Goal: Information Seeking & Learning: Learn about a topic

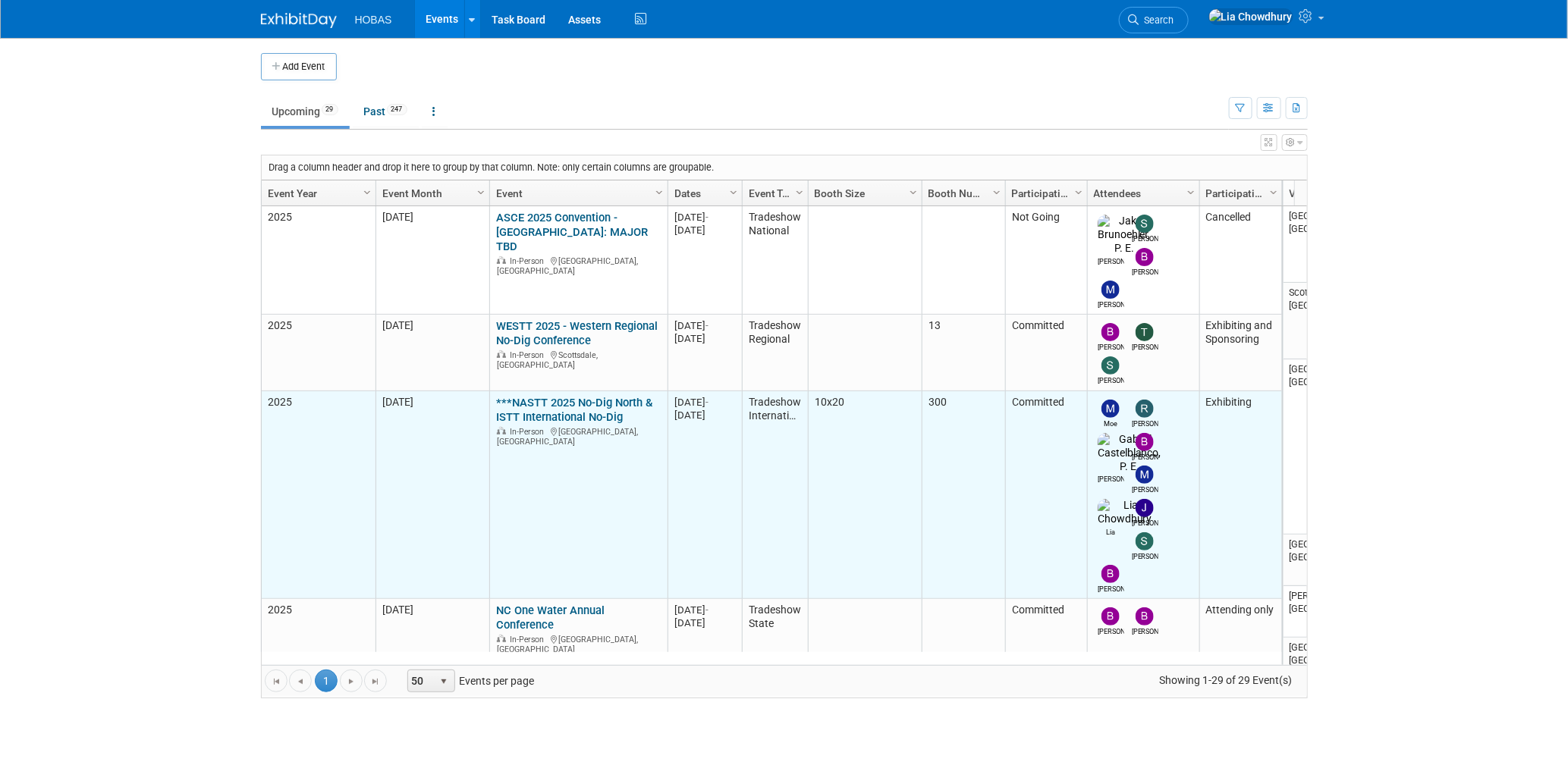
click at [584, 396] on link "***NASTT 2025 No-Dig North & ISTT International No-Dig" at bounding box center [575, 410] width 157 height 28
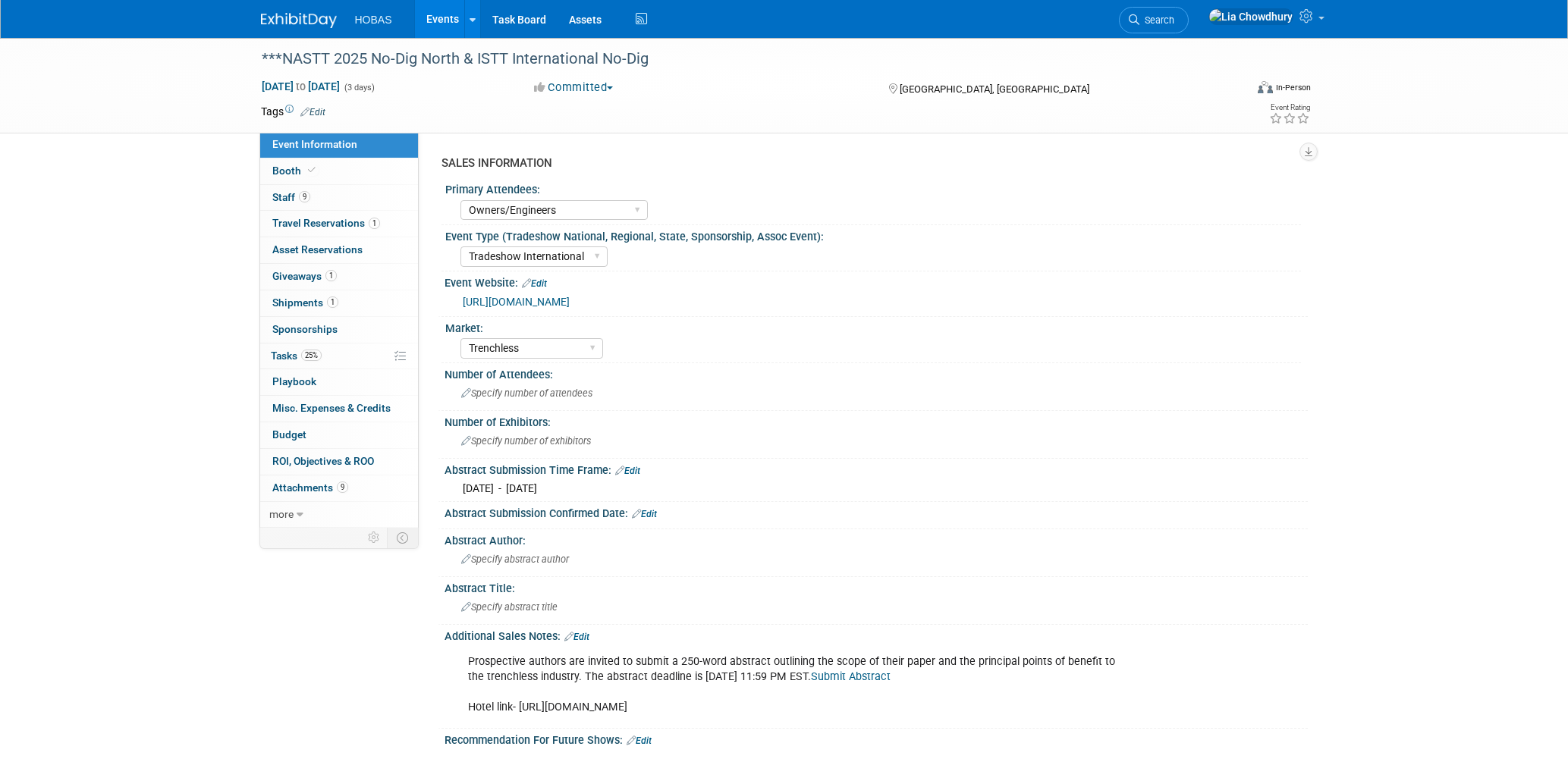
select select "Owners/Engineers"
select select "Tradeshow International"
select select "Trenchless"
select select "Exhibiting"
click at [311, 310] on link "1 Shipments 1" at bounding box center [339, 303] width 157 height 26
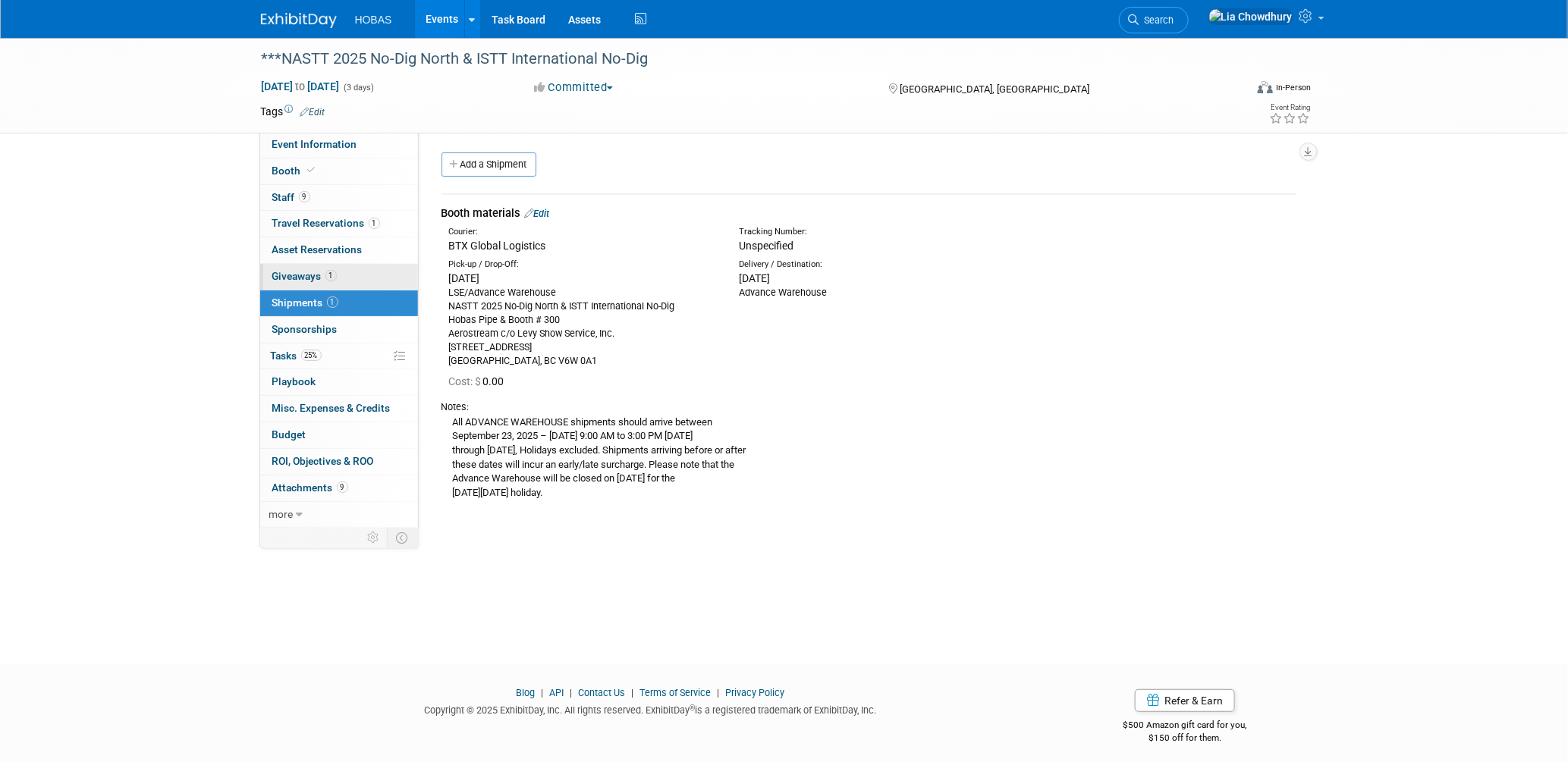
click at [317, 274] on span "Giveaways 1" at bounding box center [304, 276] width 64 height 12
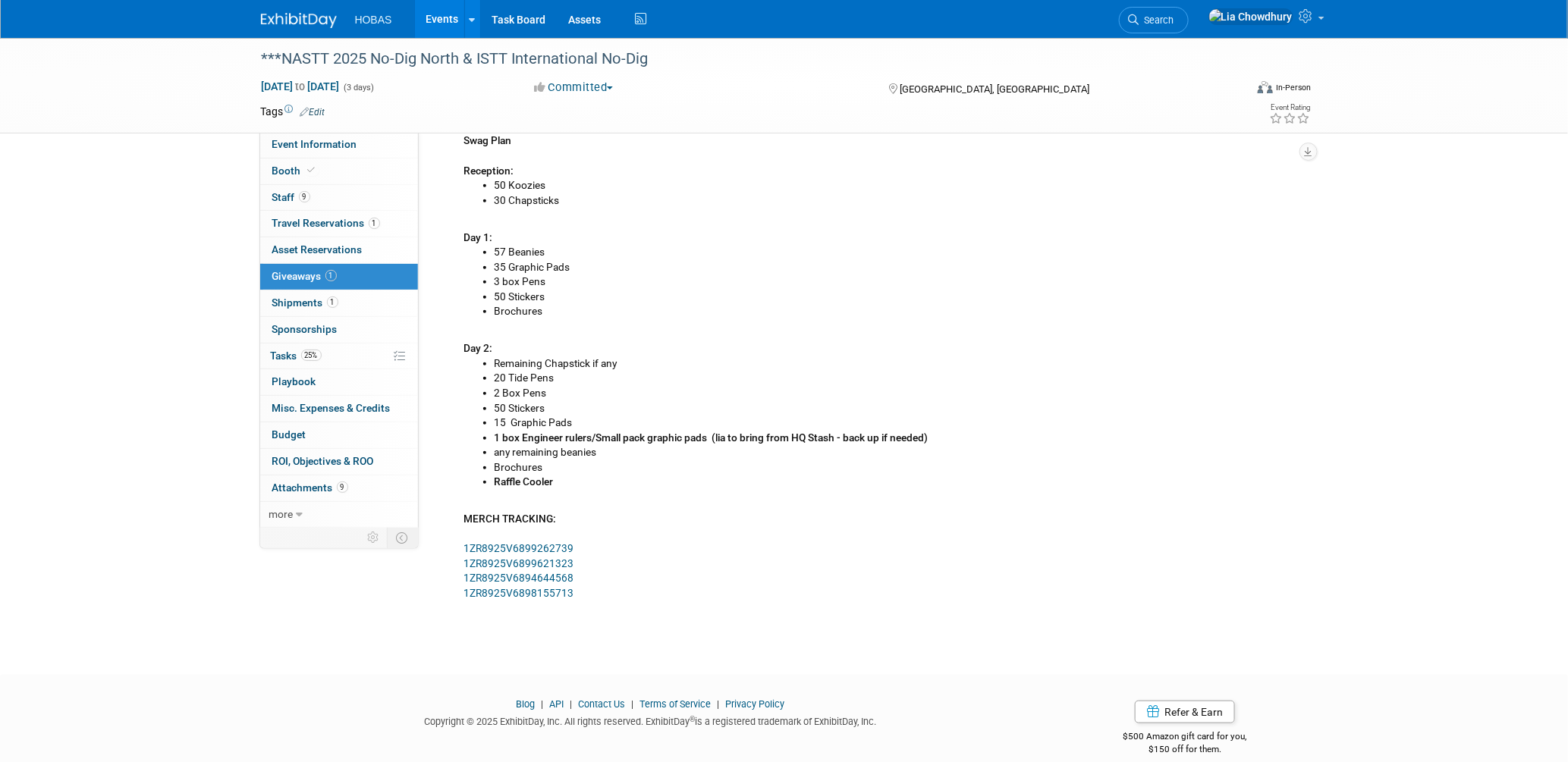
scroll to position [471, 0]
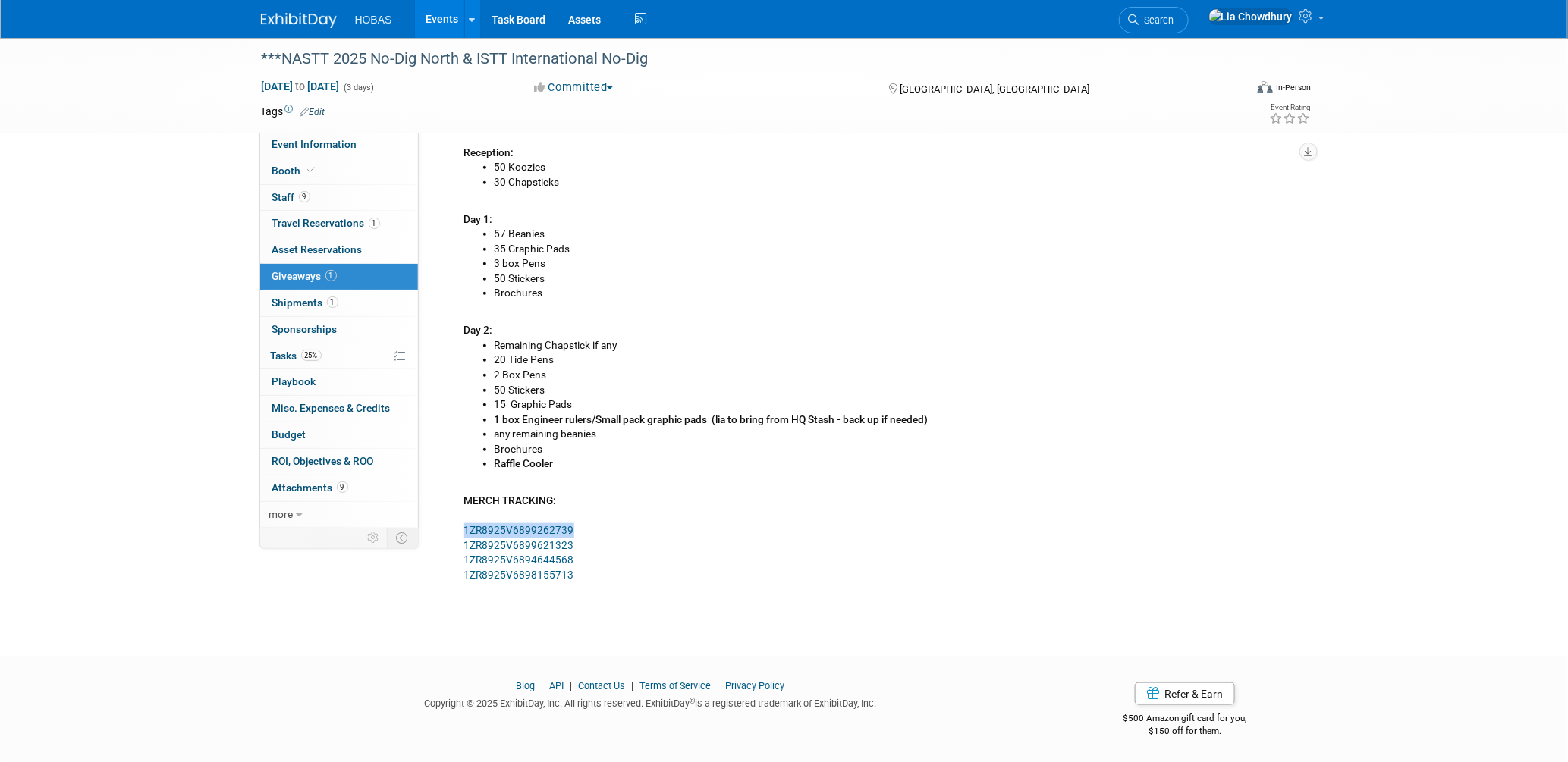
drag, startPoint x: 573, startPoint y: 529, endPoint x: 449, endPoint y: 529, distance: 124.0
click at [449, 529] on div "Cost: $ 0.00 Notes: Ship before end of September - Give one month time for Cana…" at bounding box center [869, 171] width 855 height 832
copy link "1ZR8925V6899262739"
drag, startPoint x: 585, startPoint y: 543, endPoint x: 465, endPoint y: 550, distance: 120.2
click at [465, 550] on div "**********" at bounding box center [875, 188] width 844 height 787
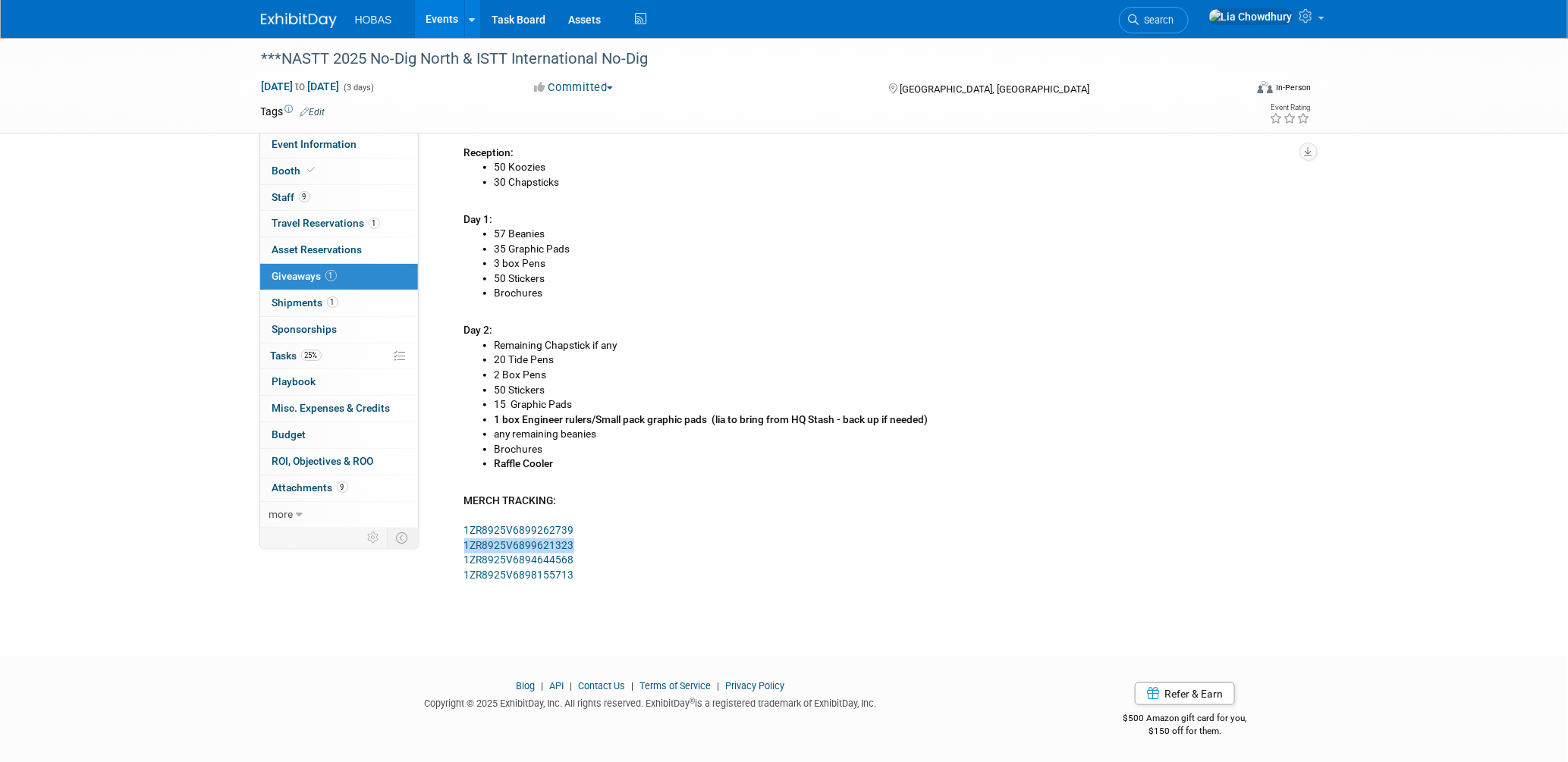
copy link "1ZR8925V6899621323"
drag, startPoint x: 572, startPoint y: 565, endPoint x: 460, endPoint y: 559, distance: 112.2
click at [460, 559] on div "**********" at bounding box center [875, 188] width 844 height 787
copy link "1ZR8925V6894644568"
drag, startPoint x: 547, startPoint y: 574, endPoint x: 453, endPoint y: 578, distance: 94.1
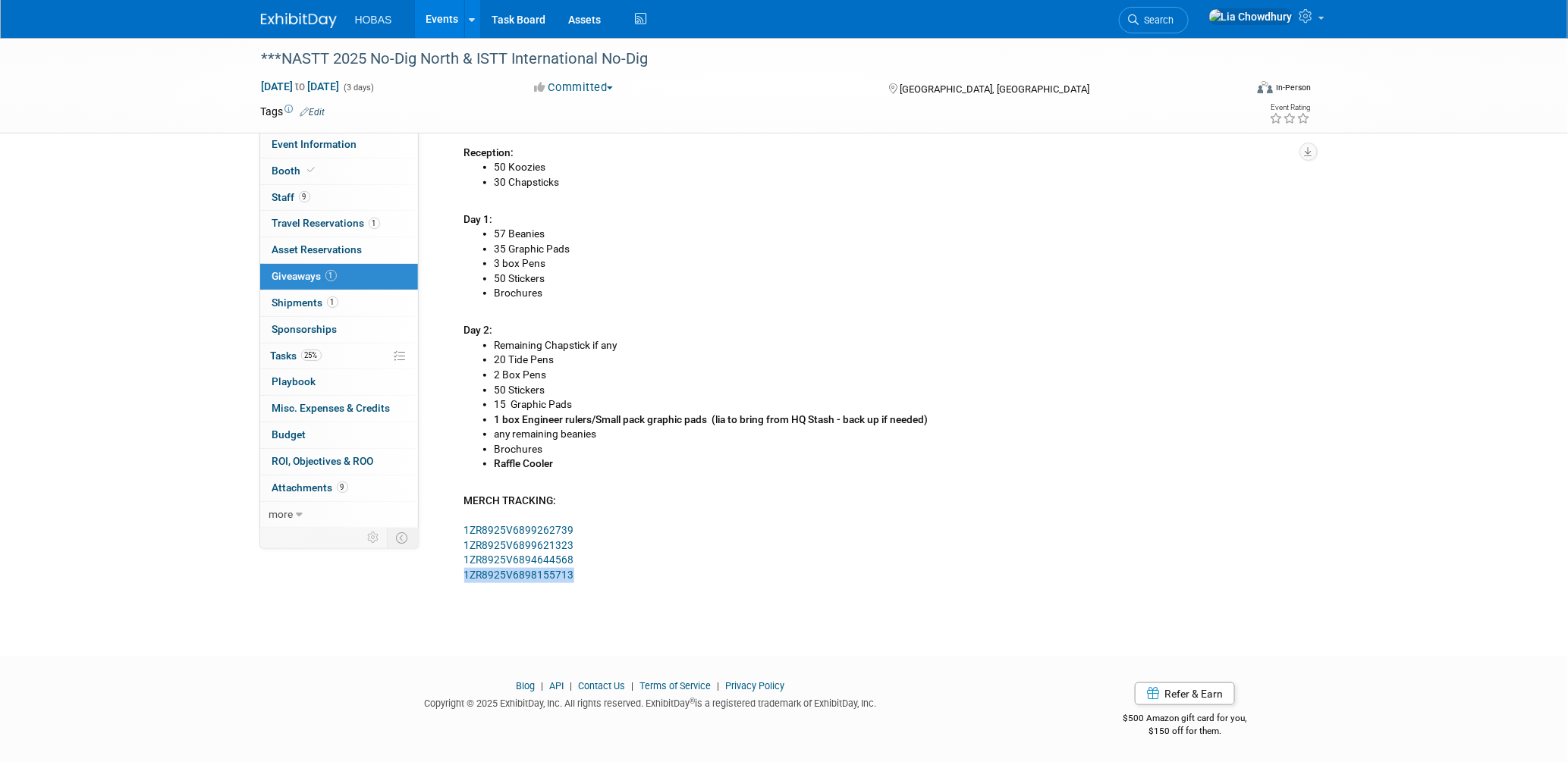
click at [453, 578] on div "**********" at bounding box center [875, 188] width 844 height 787
copy link "1ZR8925V6898155713"
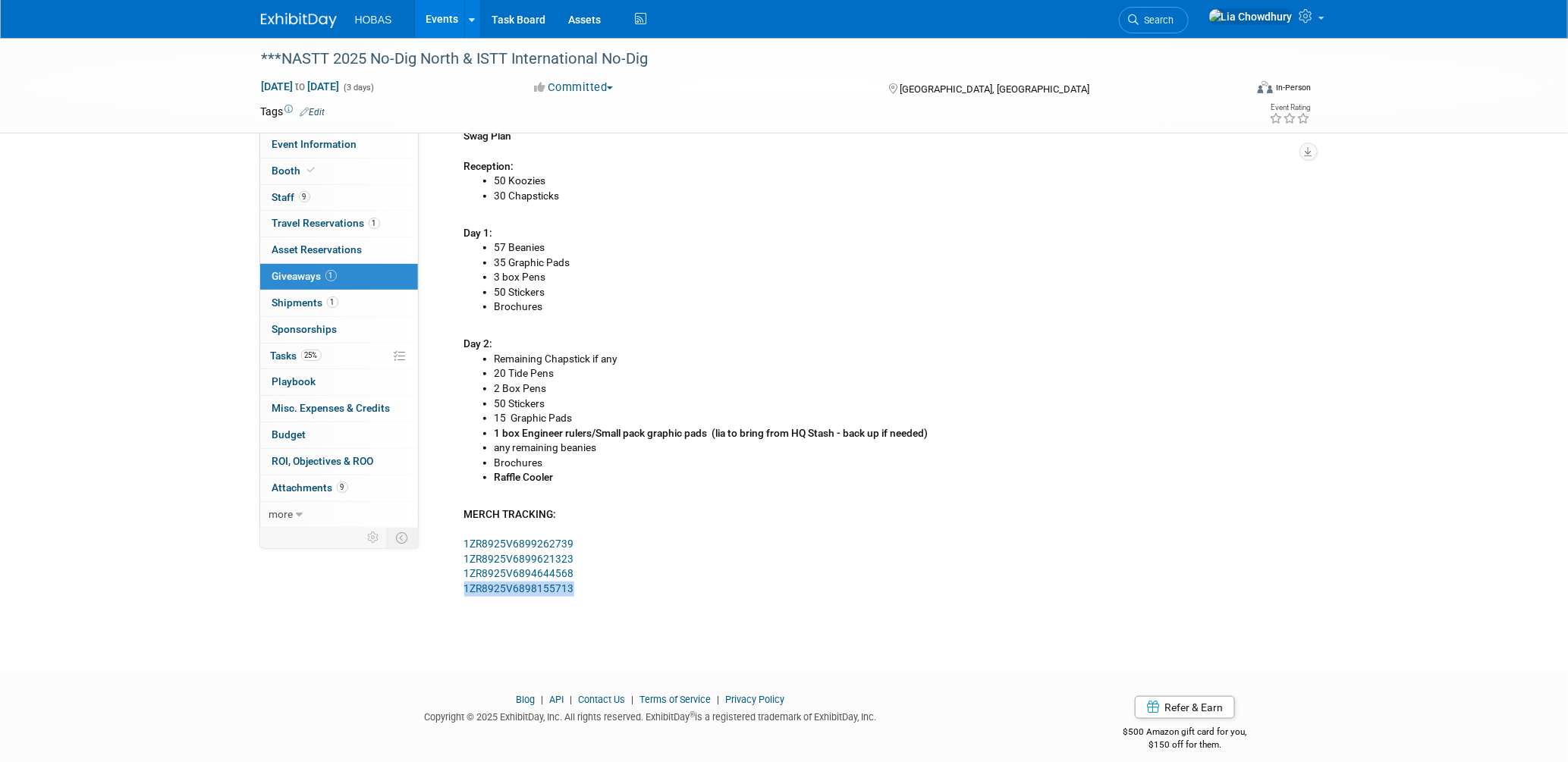
click at [440, 16] on link "Events" at bounding box center [442, 19] width 55 height 38
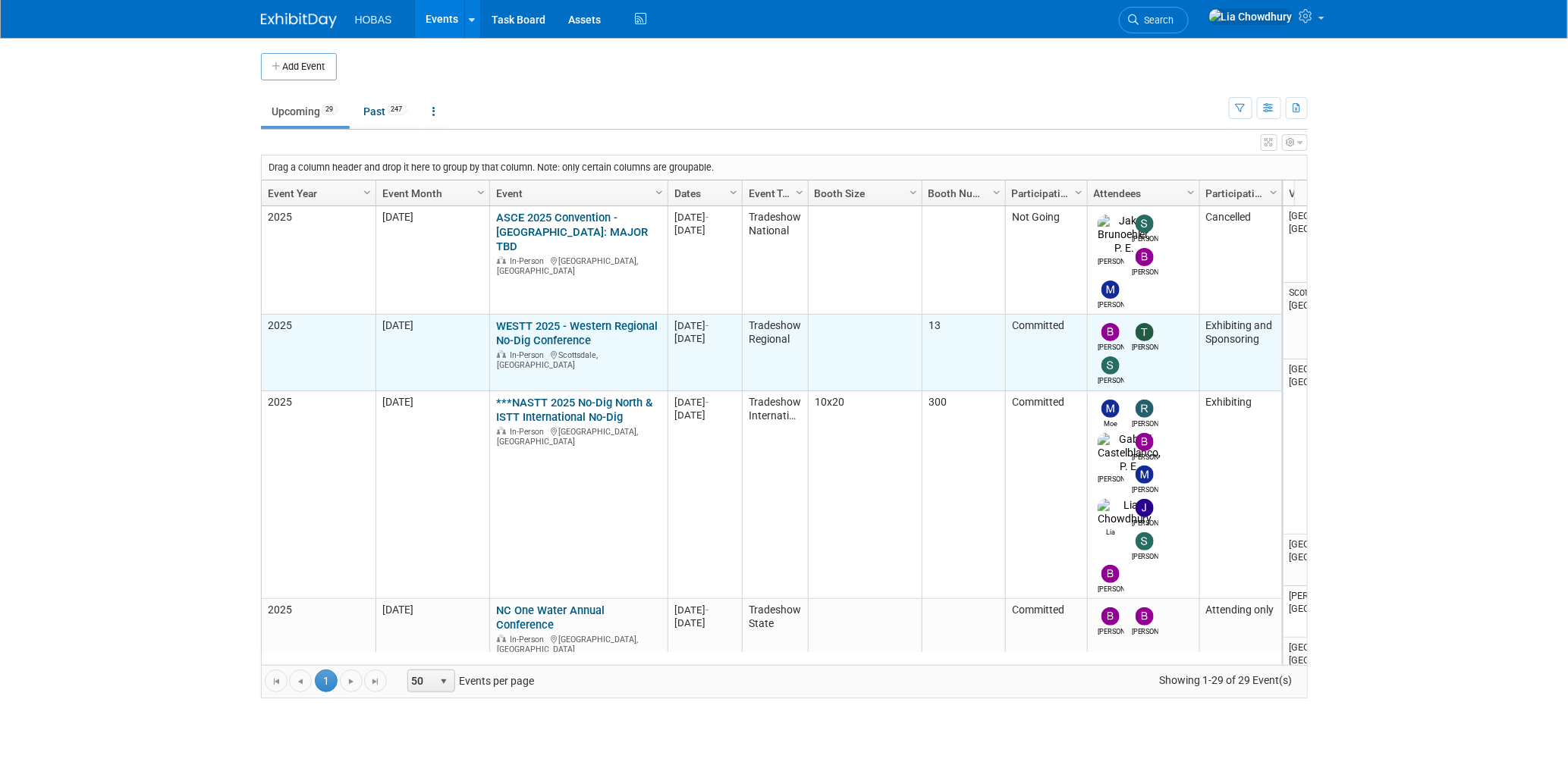
click at [552, 319] on link "WESTT 2025 - Western Regional No-Dig Conference" at bounding box center [577, 333] width 161 height 28
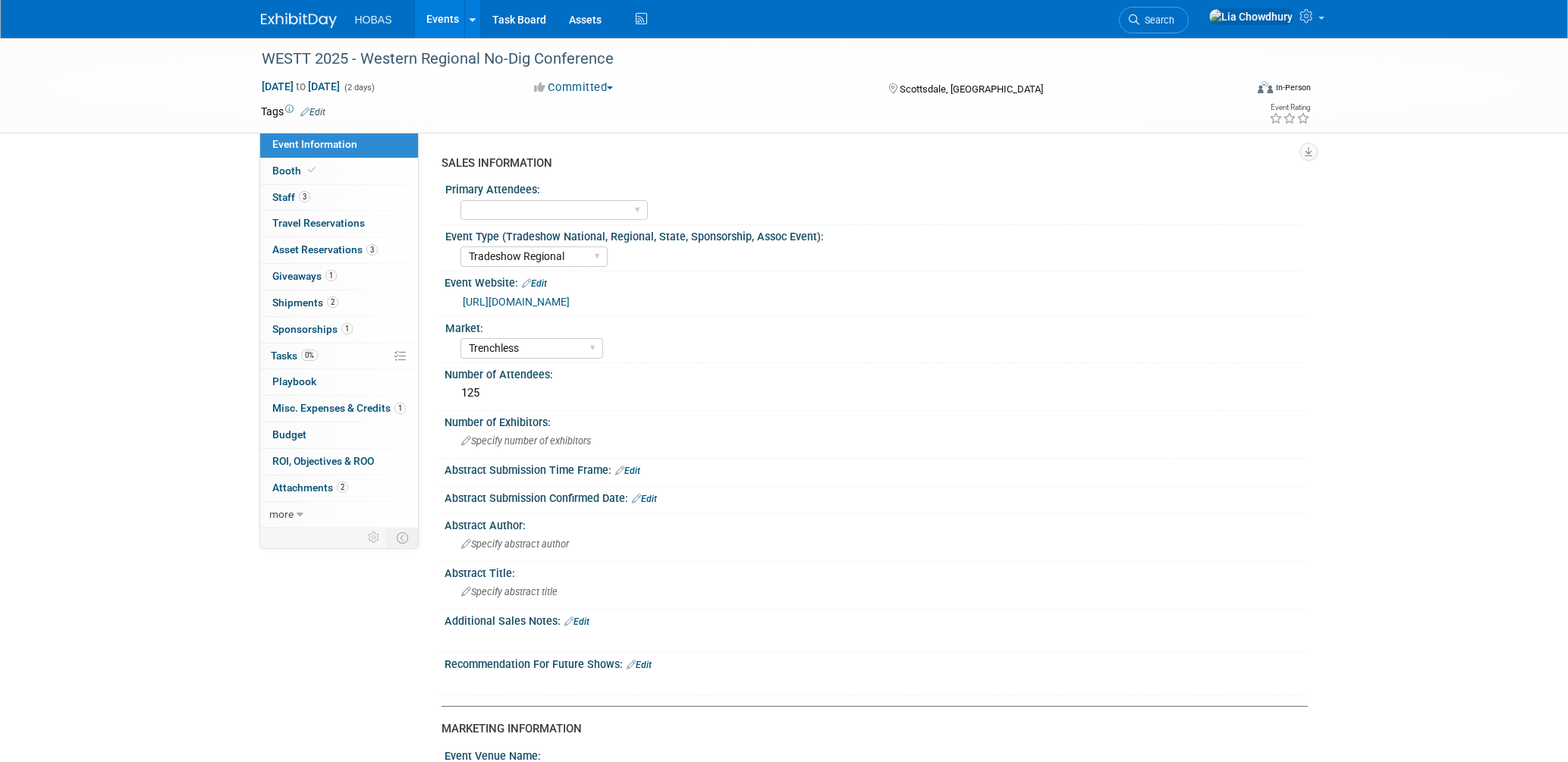
select select "Tradeshow Regional"
select select "Trenchless"
select select "Exhibiting and Sponsoring"
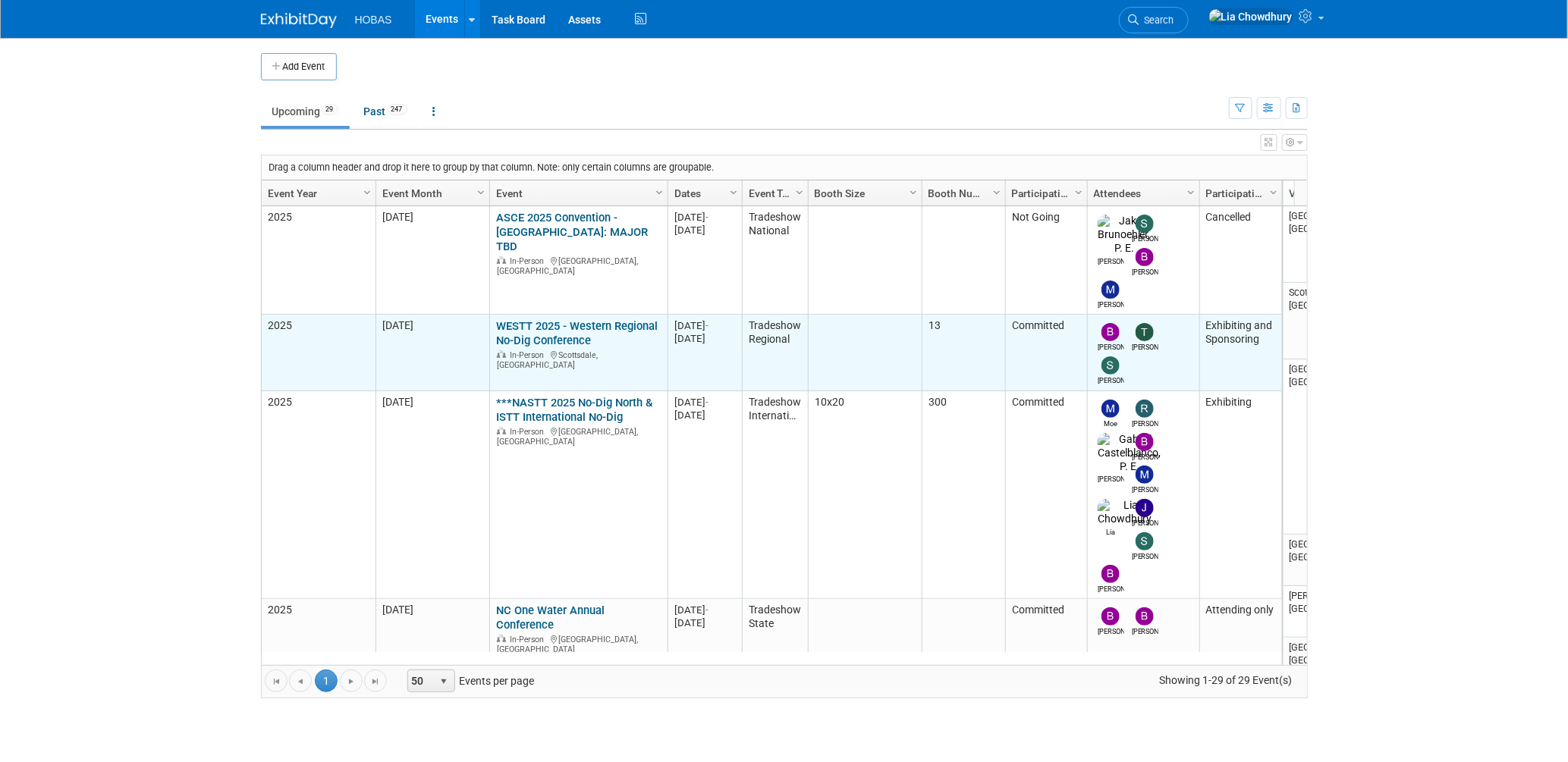
click at [536, 319] on link "WESTT 2025 - Western Regional No-Dig Conference" at bounding box center [577, 333] width 161 height 28
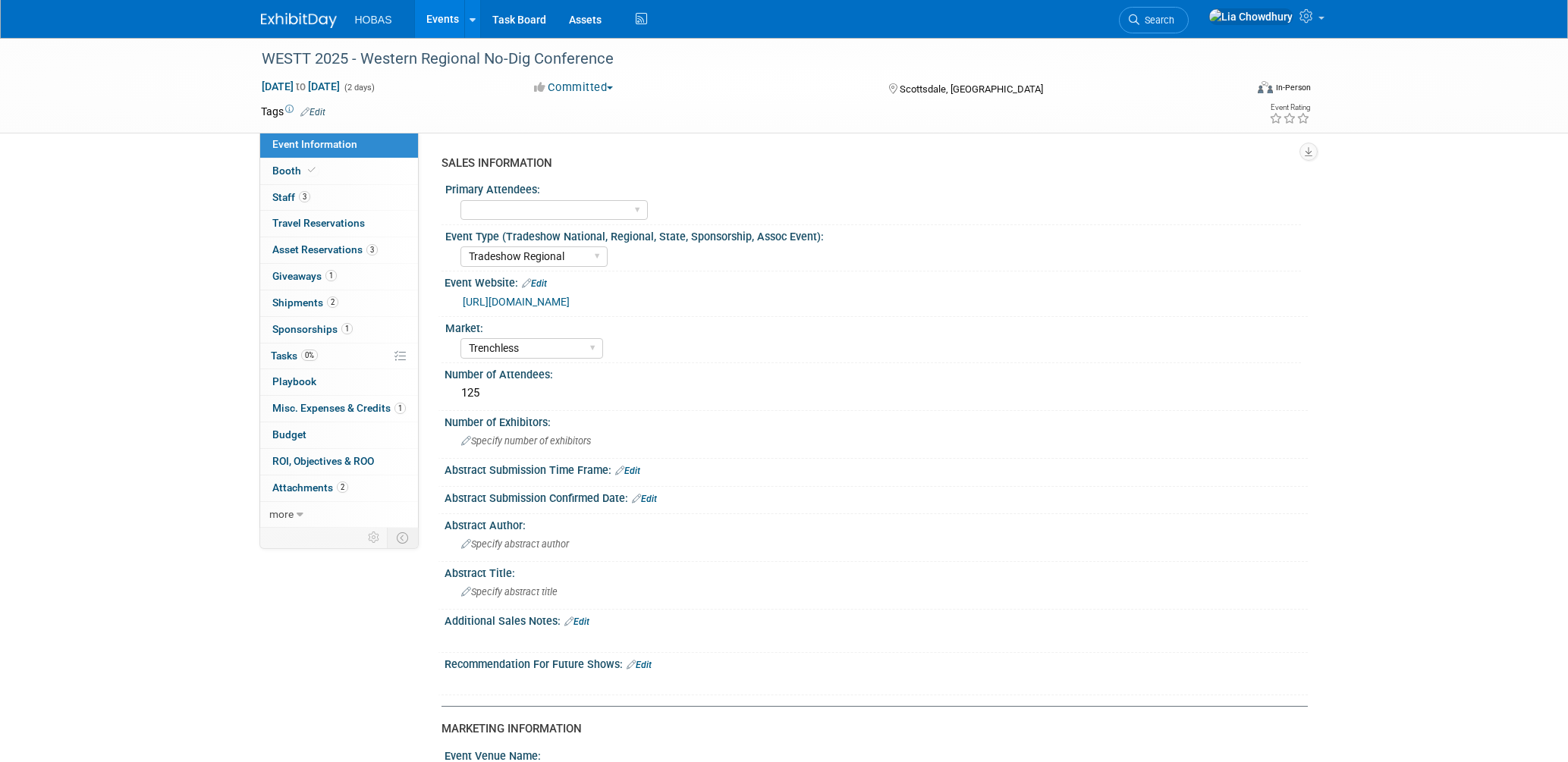
select select "Tradeshow Regional"
select select "Trenchless"
select select "Exhibiting and Sponsoring"
click at [285, 173] on span "Booth" at bounding box center [295, 171] width 47 height 12
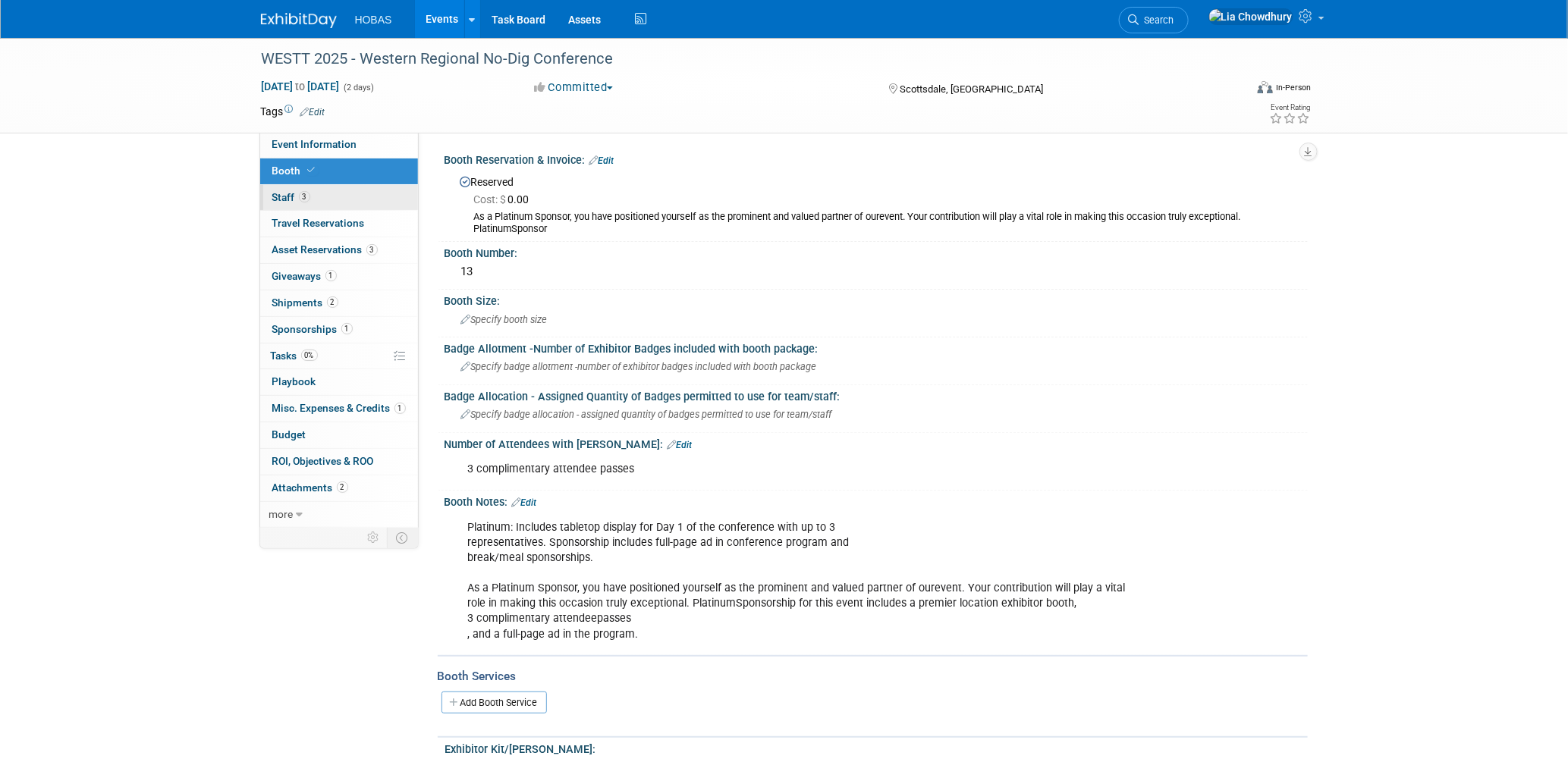
click at [288, 194] on span "Staff 3" at bounding box center [291, 197] width 38 height 12
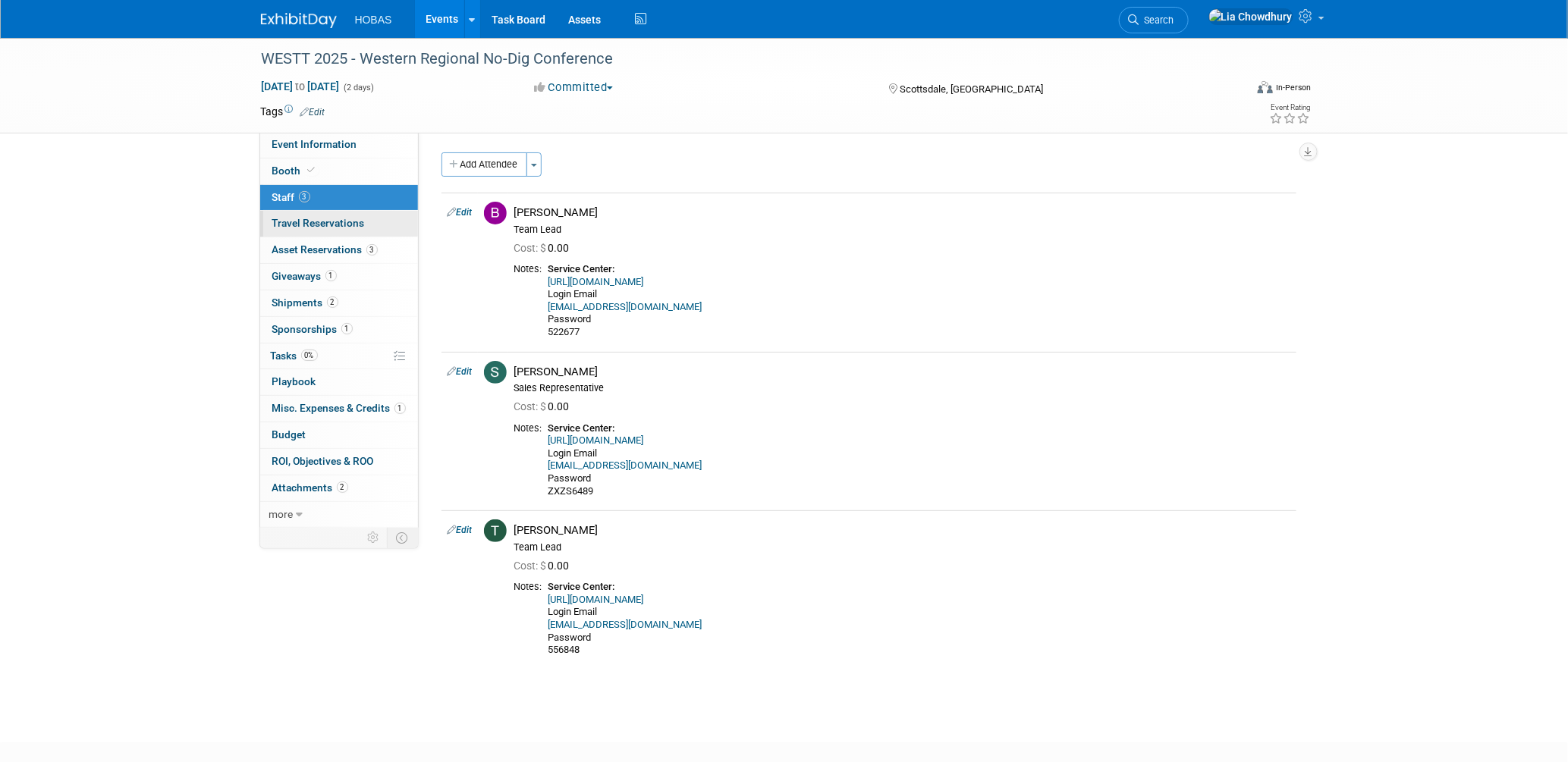
click at [294, 226] on span "Travel Reservations 0" at bounding box center [318, 223] width 92 height 12
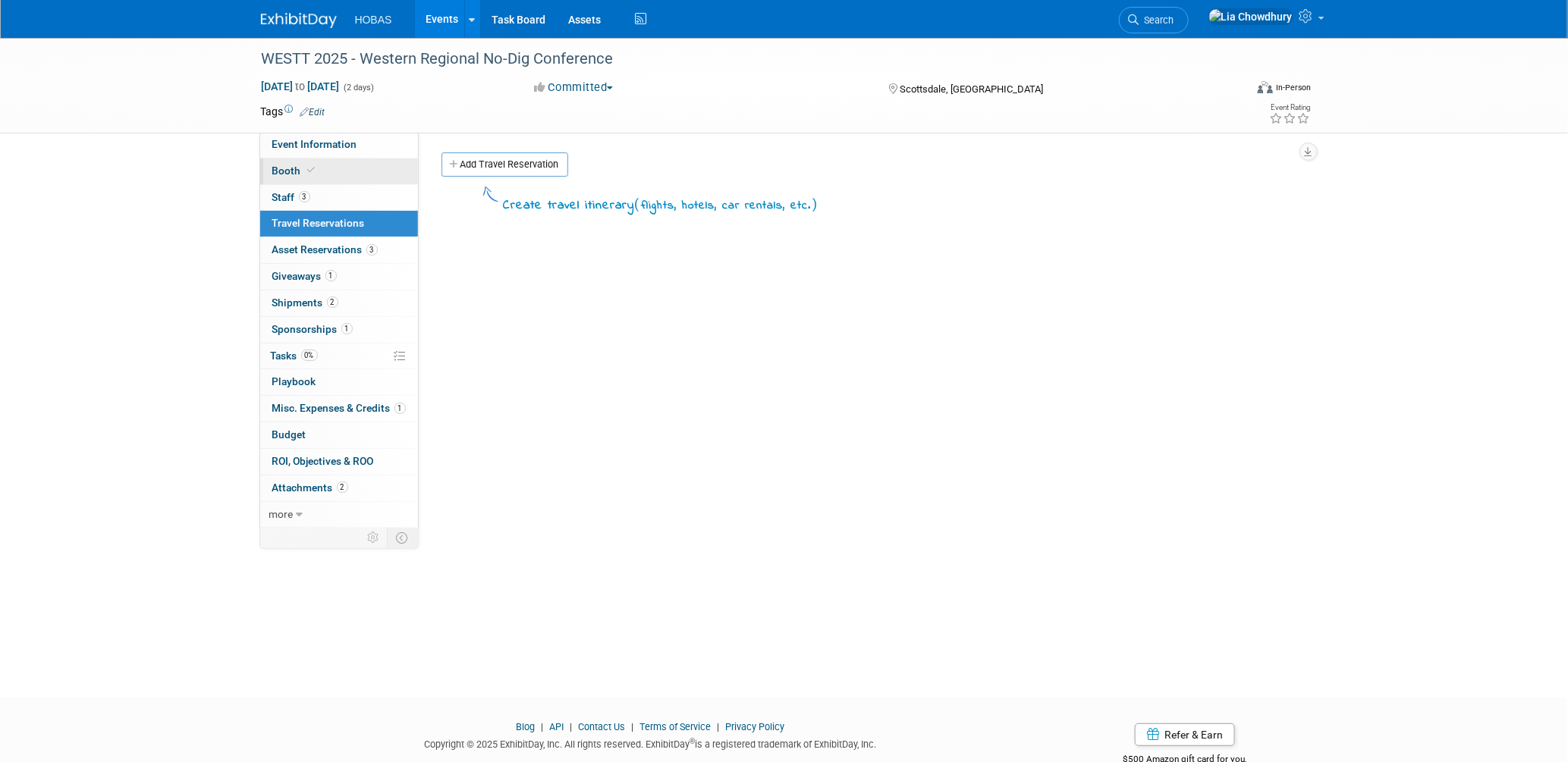
click at [293, 168] on span "Booth" at bounding box center [295, 171] width 47 height 12
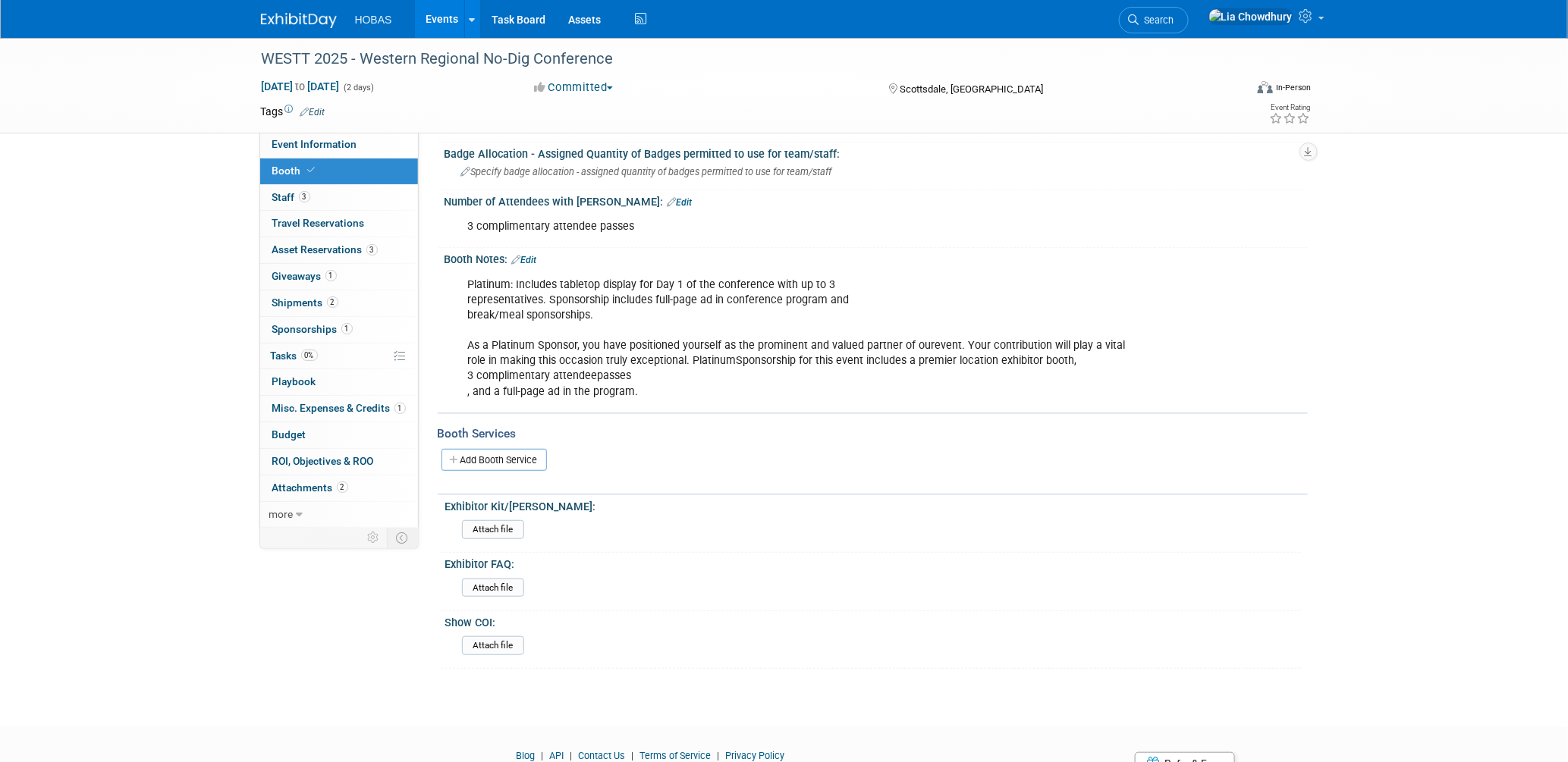
scroll to position [253, 0]
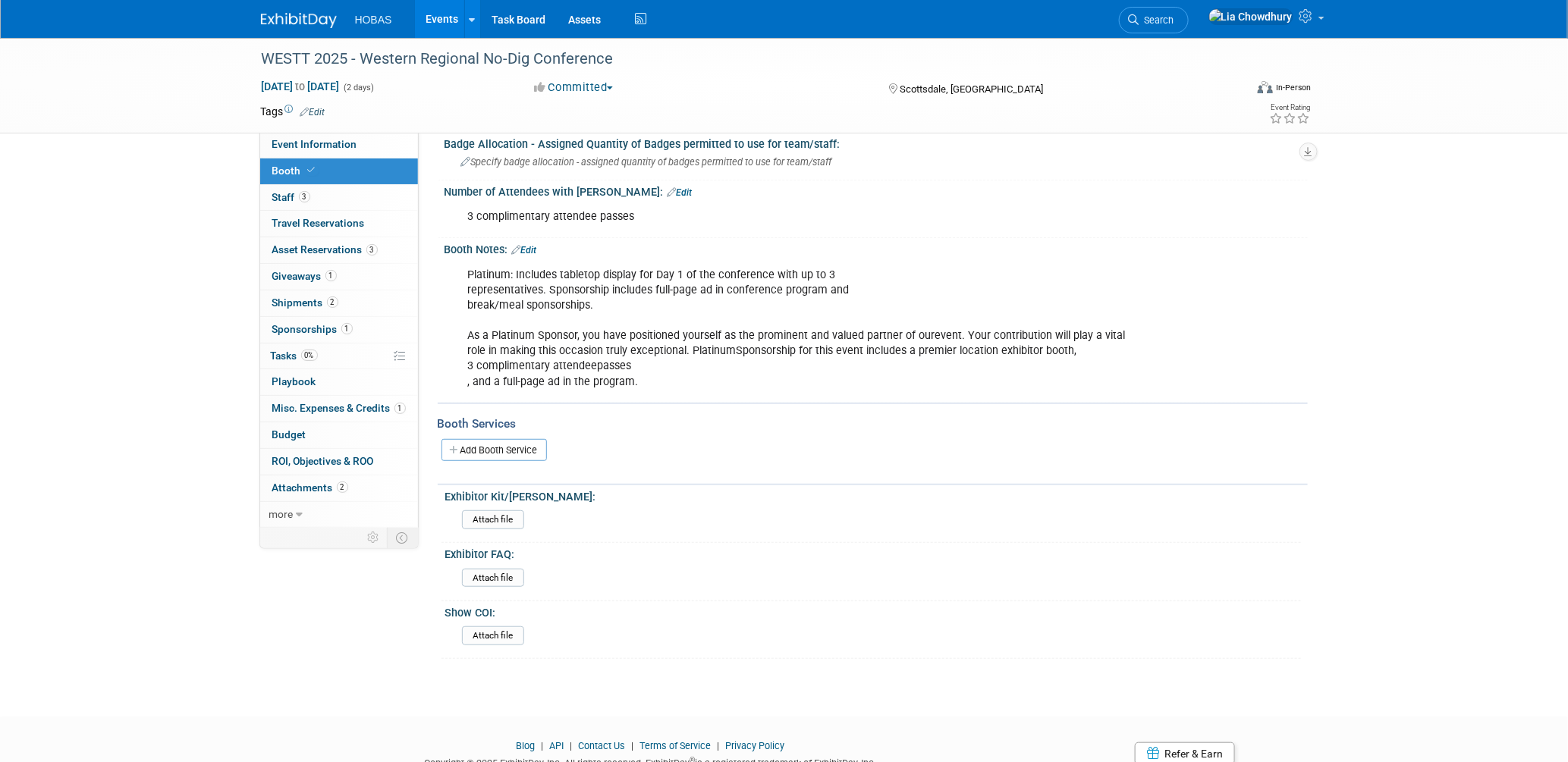
click at [616, 326] on div "Platinum: Includes tabletop display for Day 1 of the conference with up to 3 re…" at bounding box center [799, 329] width 683 height 137
click at [309, 246] on span "Asset Reservations 3" at bounding box center [325, 250] width 105 height 12
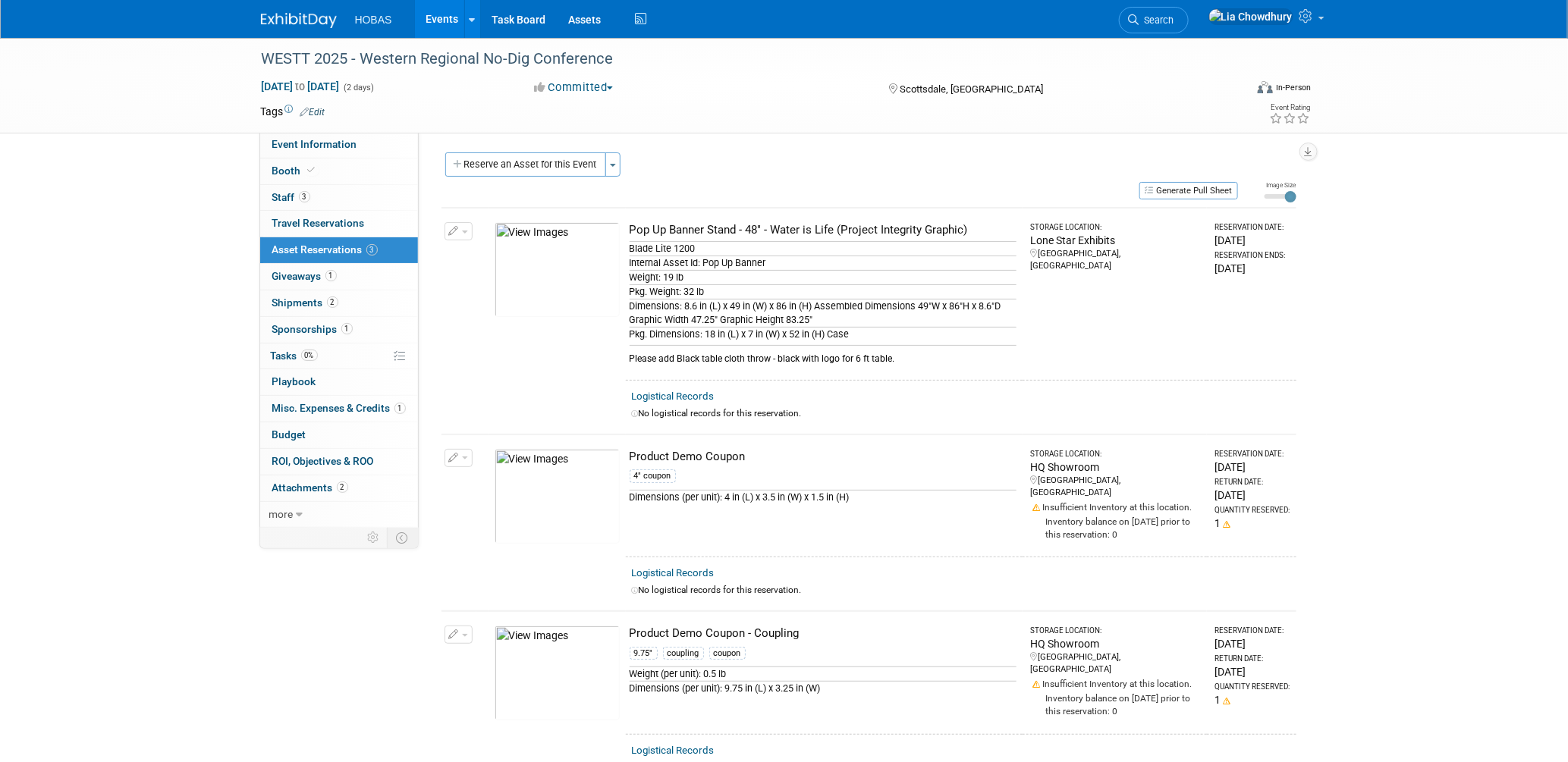
click at [801, 229] on div "Pop Up Banner Stand - 48" - Water is Life (Project Integrity Graphic)" at bounding box center [824, 230] width 388 height 16
copy td "Pop Up Banner Stand - 48" - Water is Life (Project Integrity Graphic)"
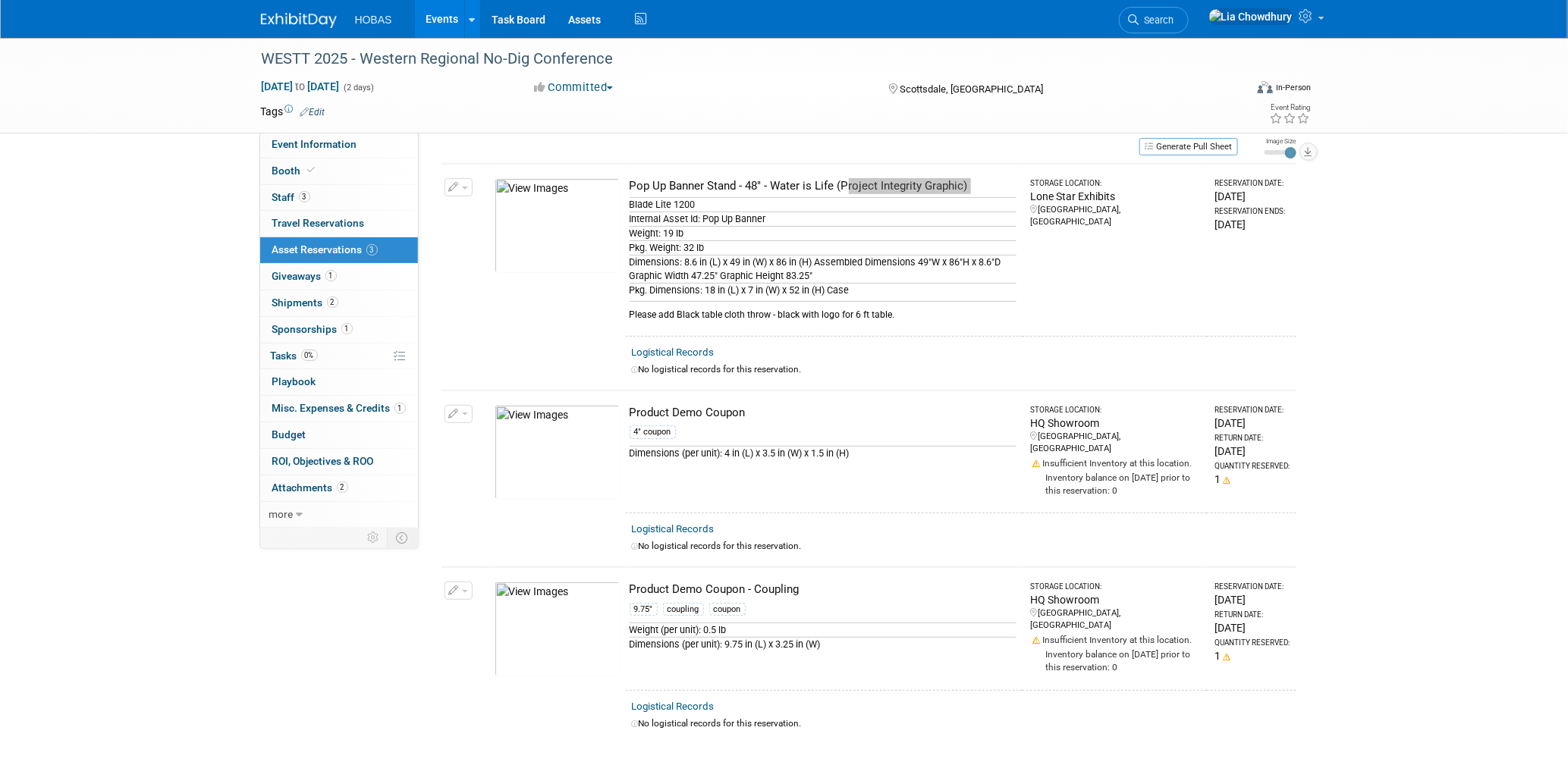
scroll to position [84, 0]
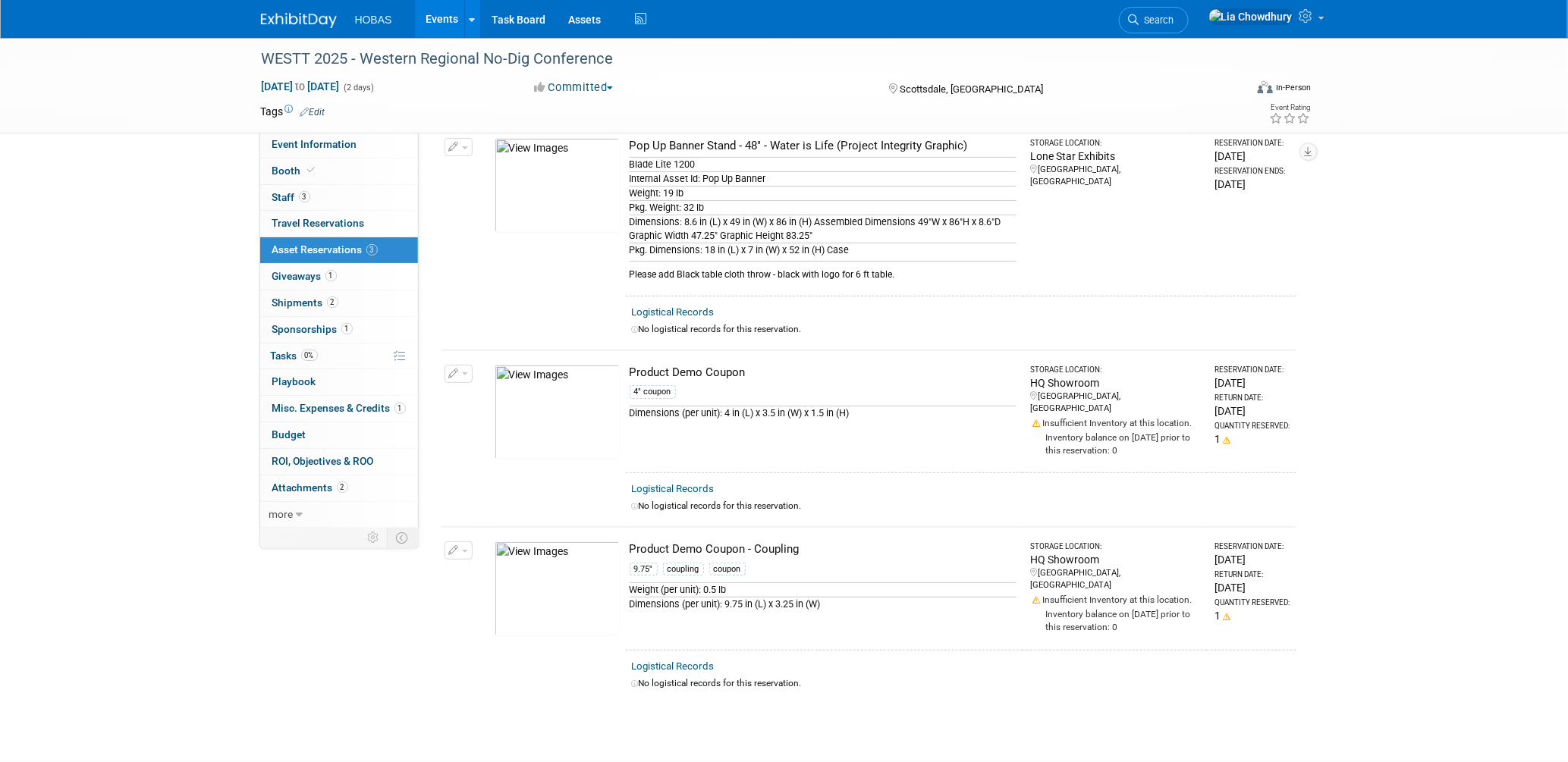
click at [670, 367] on div "Product Demo Coupon" at bounding box center [824, 373] width 388 height 16
copy td "Product Demo Coupon"
click at [730, 545] on div "Product Demo Coupon - Coupling" at bounding box center [824, 549] width 388 height 16
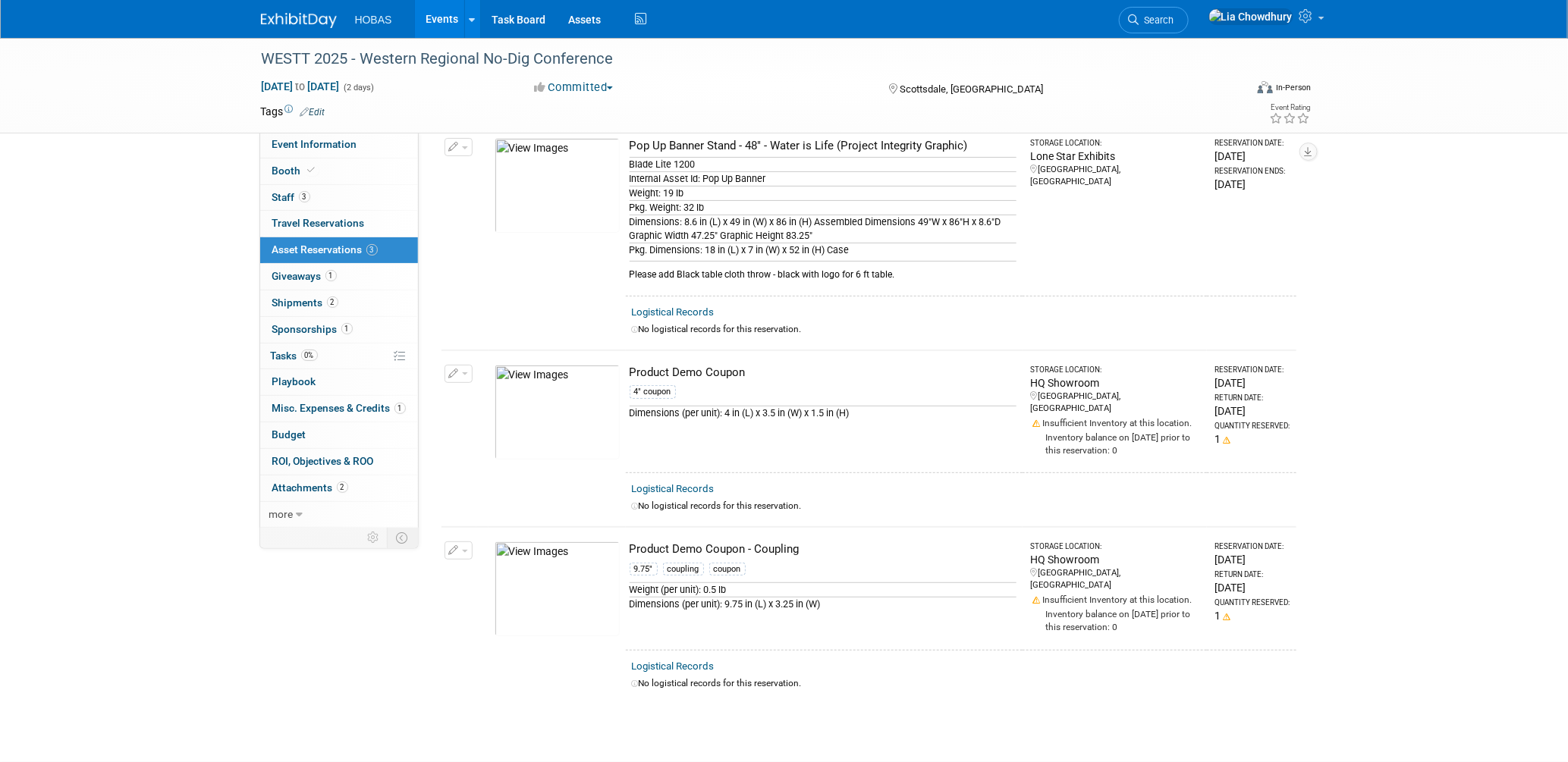
click at [730, 545] on div "Product Demo Coupon - Coupling" at bounding box center [824, 549] width 388 height 16
copy td "Product Demo Coupon - Coupling"
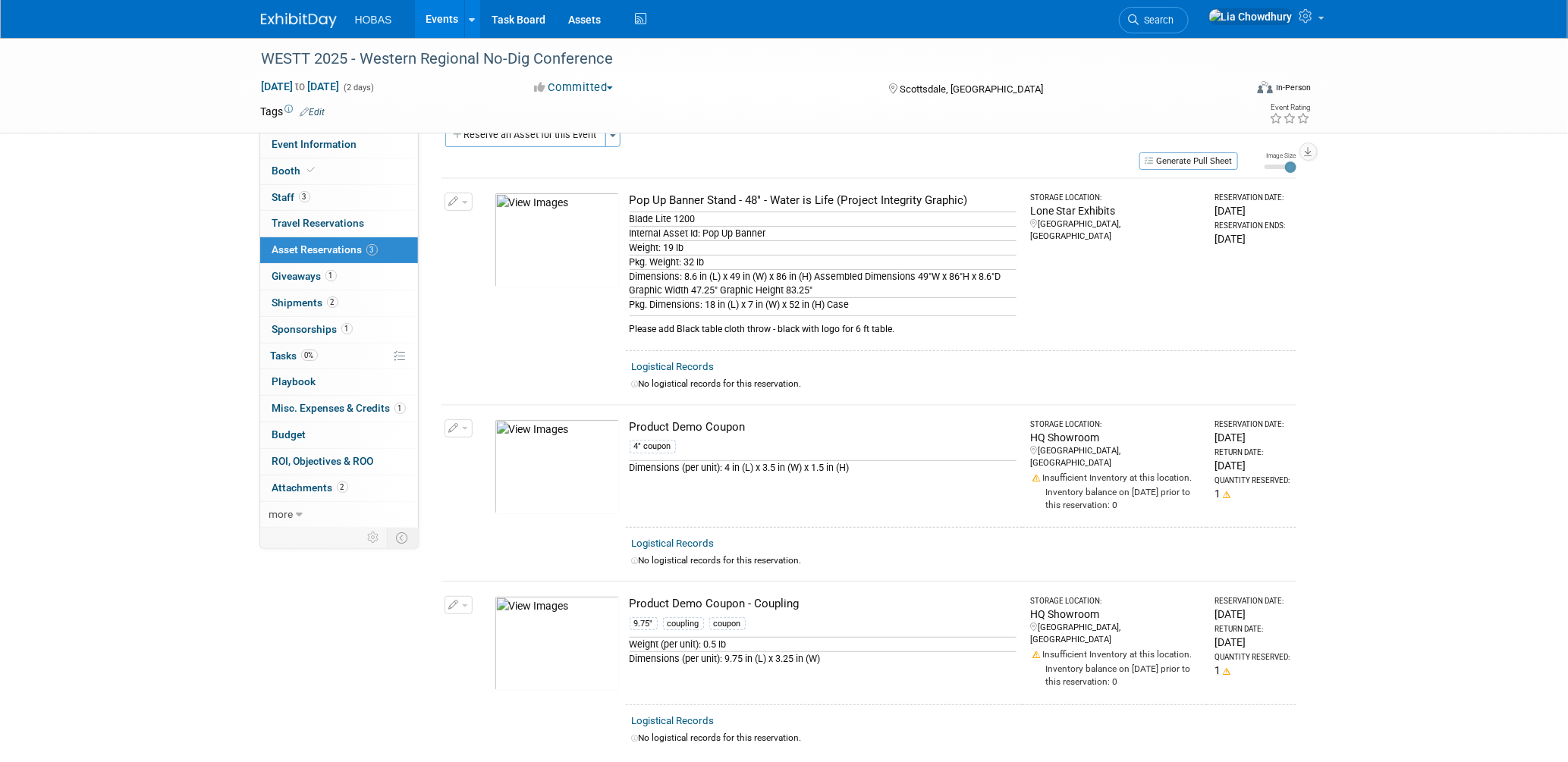
scroll to position [0, 0]
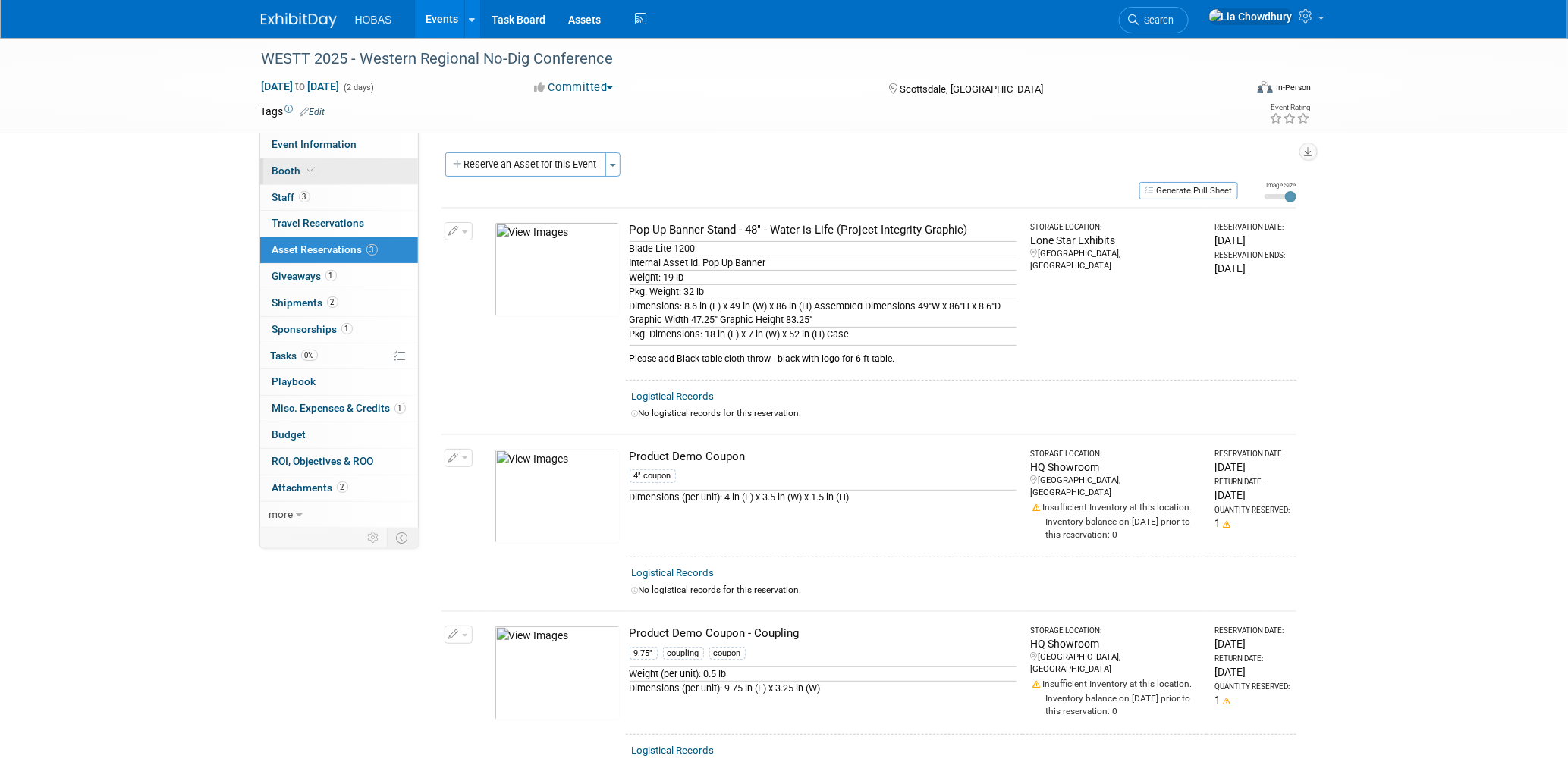
drag, startPoint x: 262, startPoint y: 169, endPoint x: 273, endPoint y: 164, distance: 12.1
click at [263, 169] on link "Booth" at bounding box center [339, 171] width 157 height 26
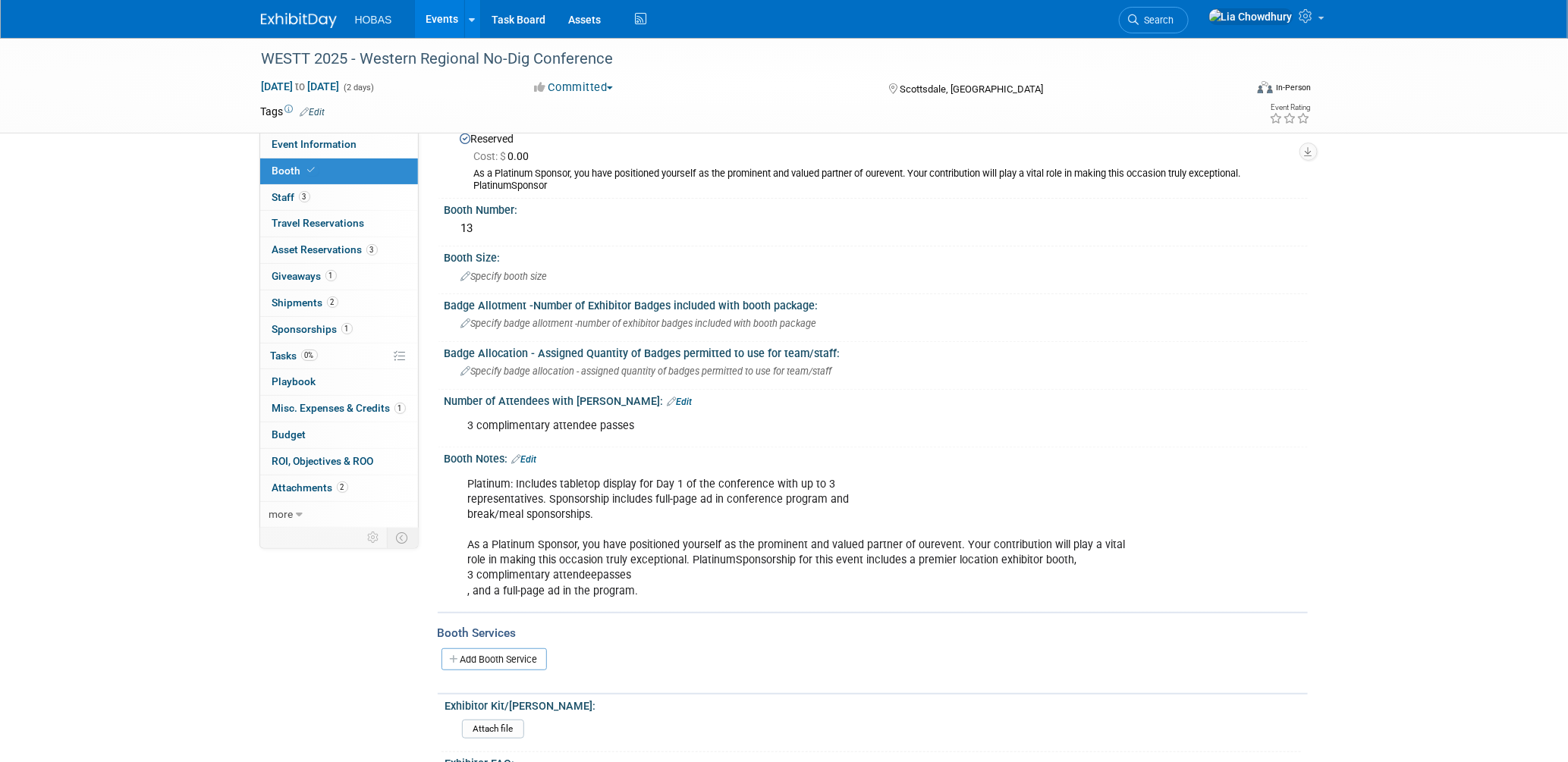
scroll to position [84, 0]
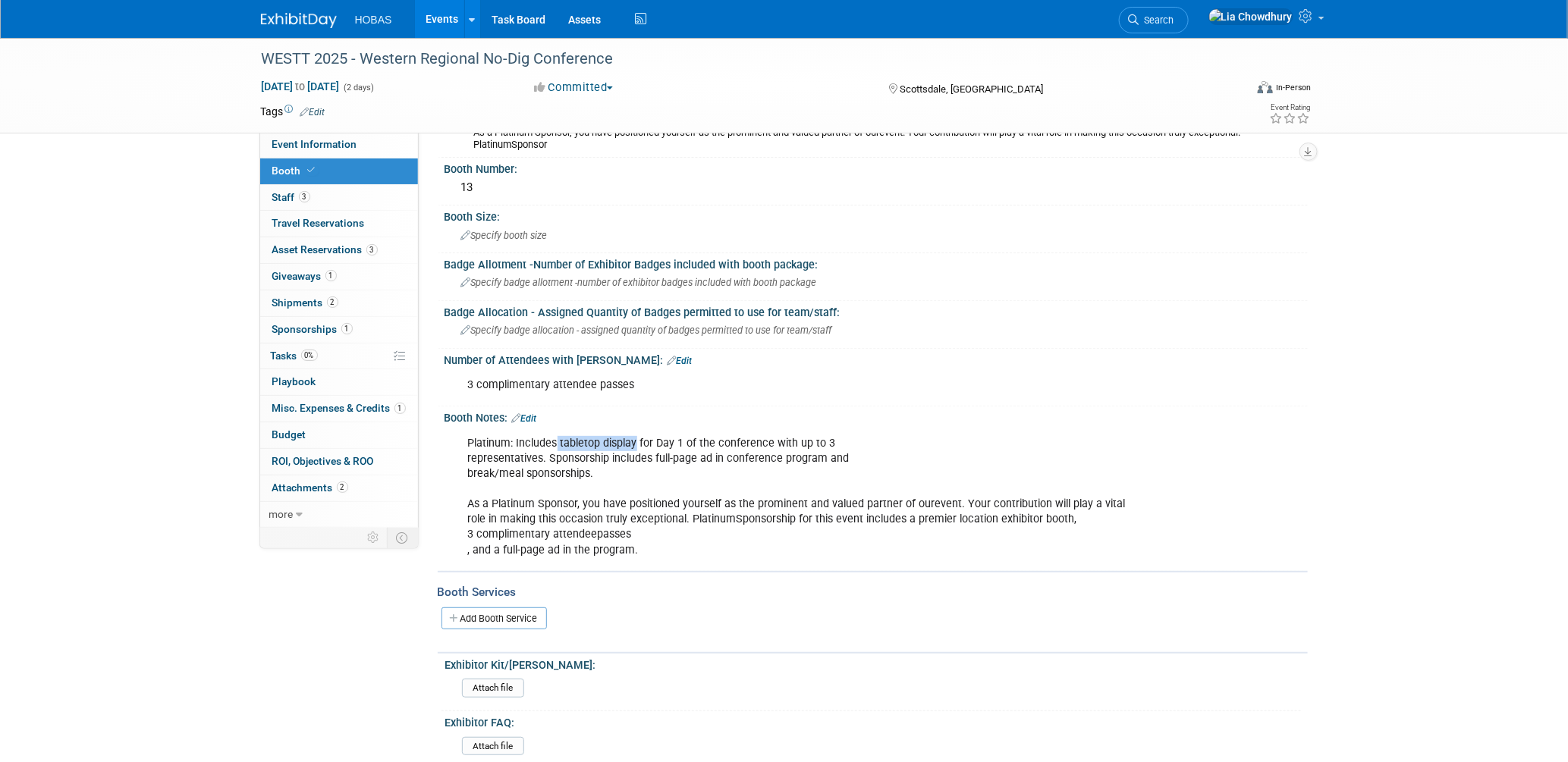
drag, startPoint x: 557, startPoint y: 436, endPoint x: 40, endPoint y: 436, distance: 517.0
click at [631, 437] on div "Platinum: Includes tabletop display for Day 1 of the conference with up to 3 re…" at bounding box center [799, 497] width 683 height 137
copy div "tabletop displa"
click at [294, 196] on span "Staff 3" at bounding box center [291, 197] width 38 height 12
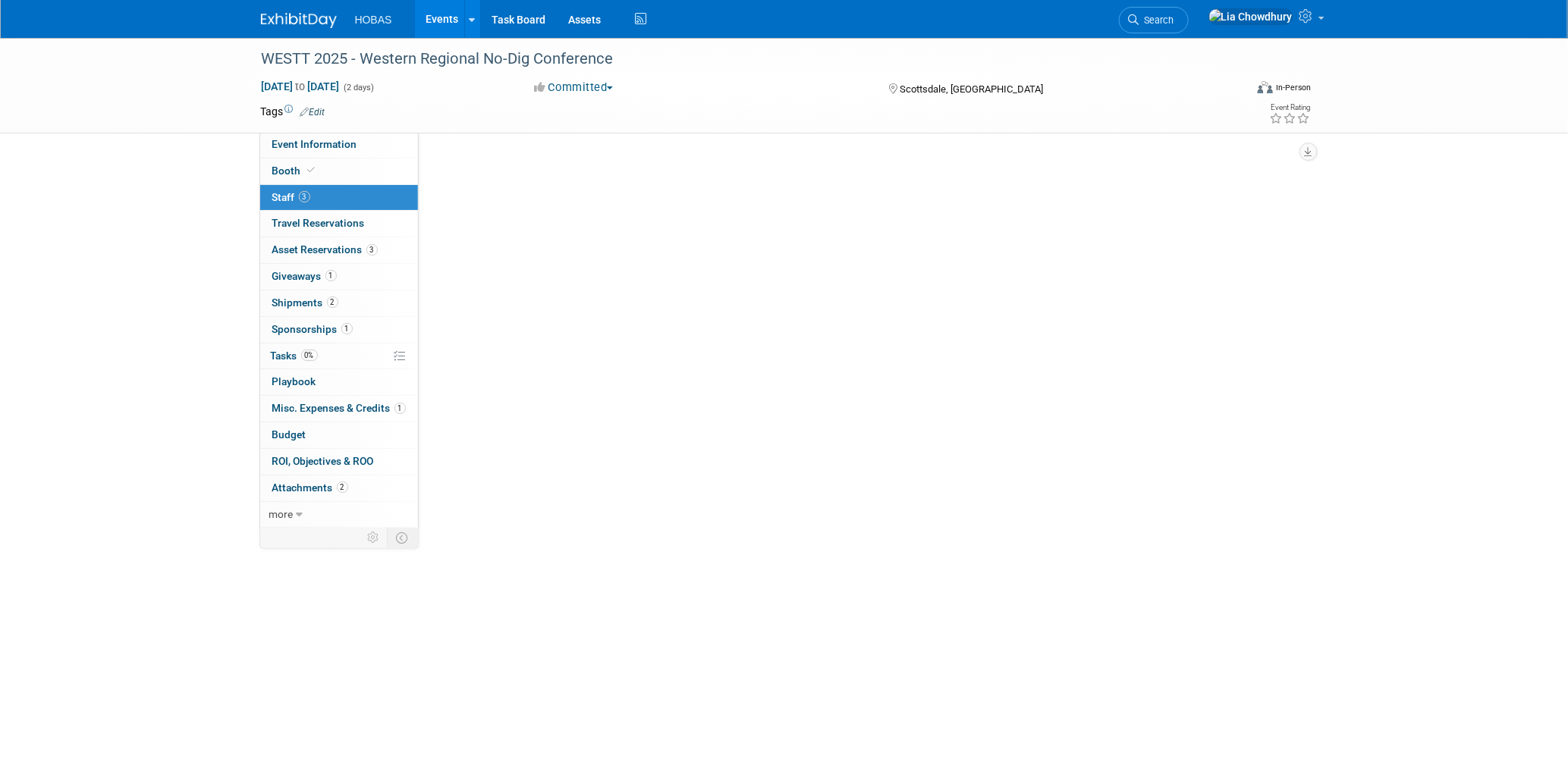
scroll to position [0, 0]
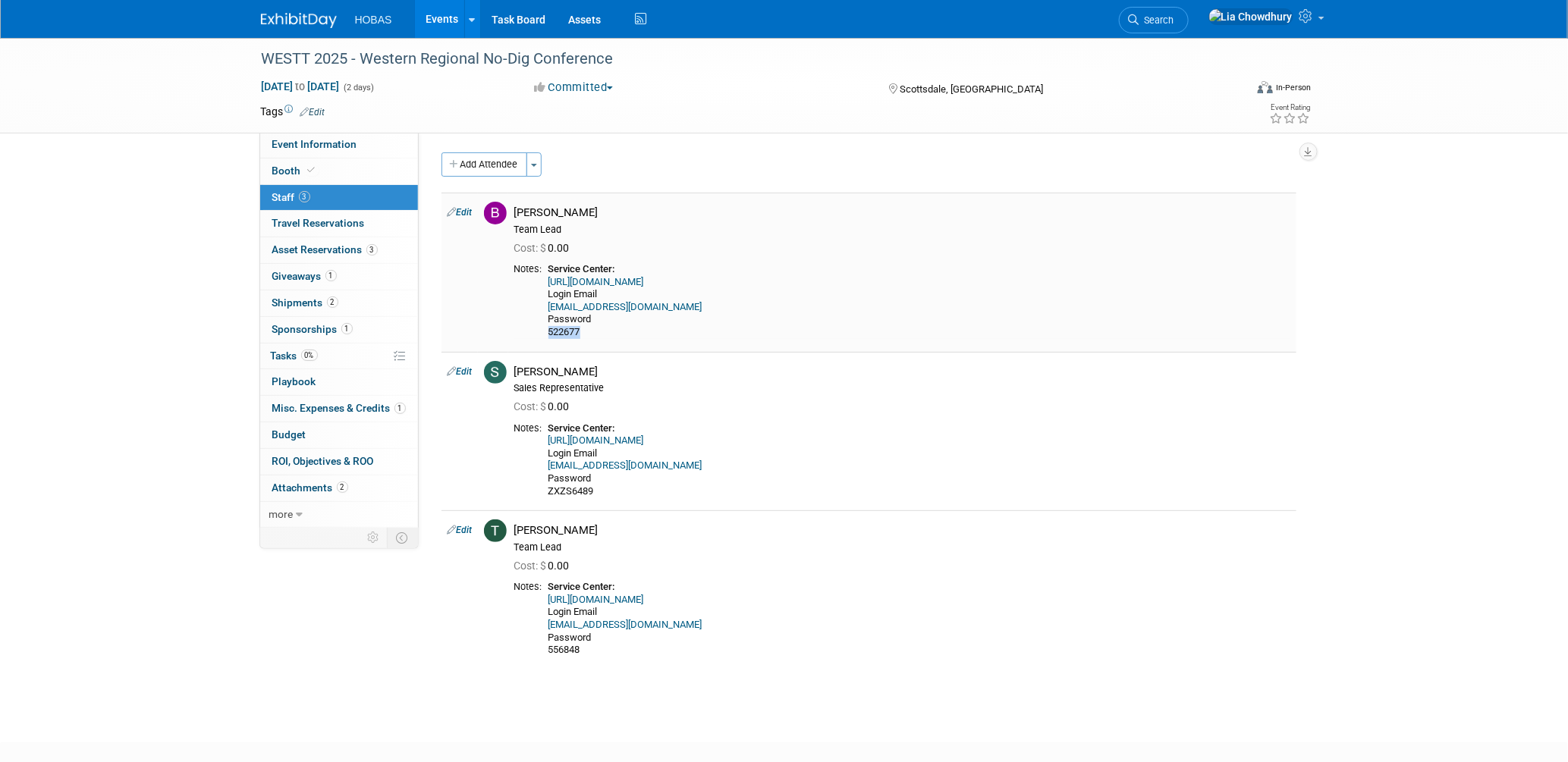
drag, startPoint x: 603, startPoint y: 333, endPoint x: 547, endPoint y: 330, distance: 56.1
click at [547, 330] on td "Service Center: https://s2.goeshow.com/nastt/WESTT25/asc_login.cfm Login Email …" at bounding box center [916, 300] width 748 height 75
copy div "522677"
click at [769, 545] on div "Team Lead" at bounding box center [902, 547] width 776 height 12
click at [283, 174] on span "Booth" at bounding box center [295, 171] width 47 height 12
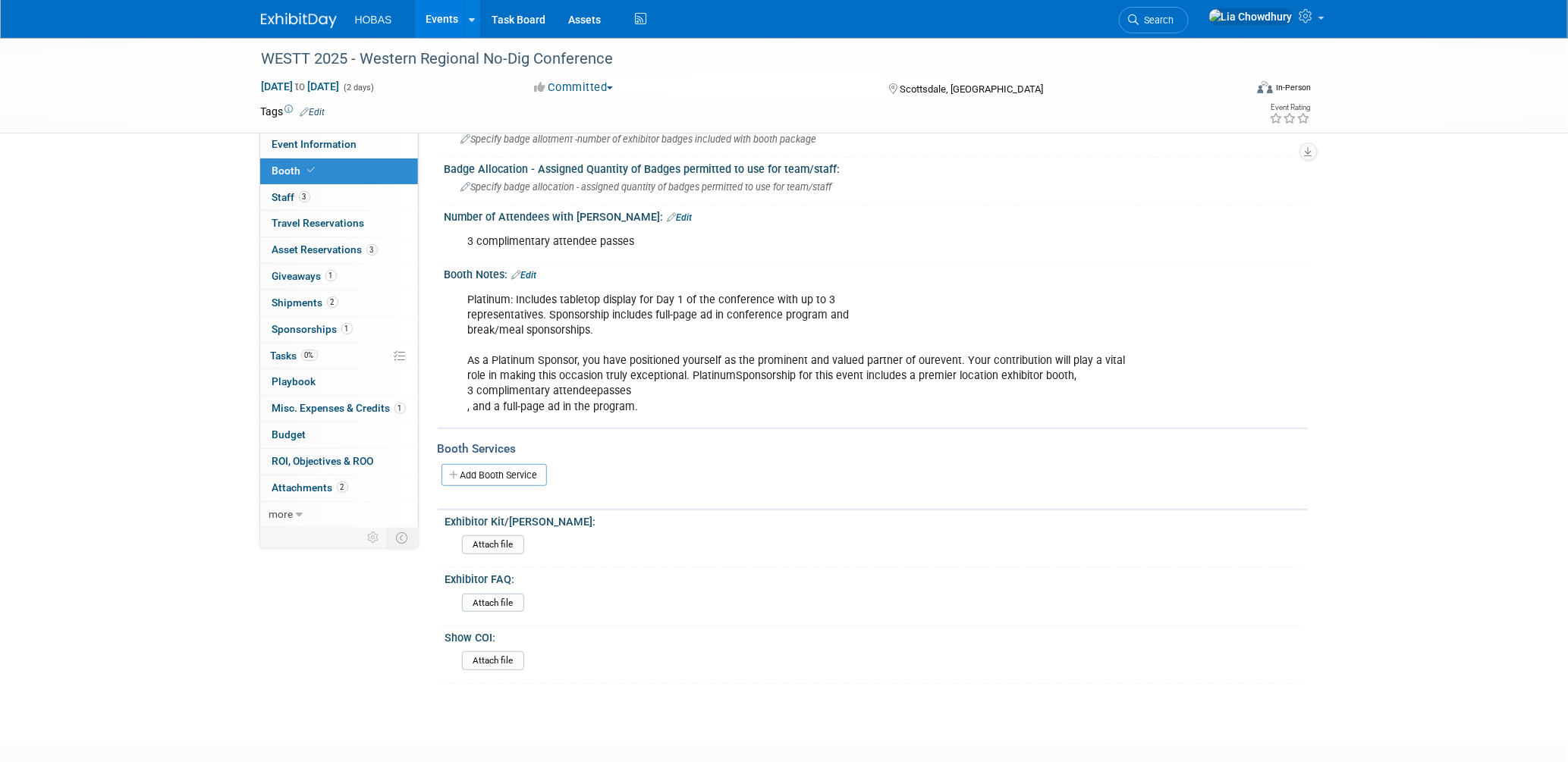
scroll to position [253, 0]
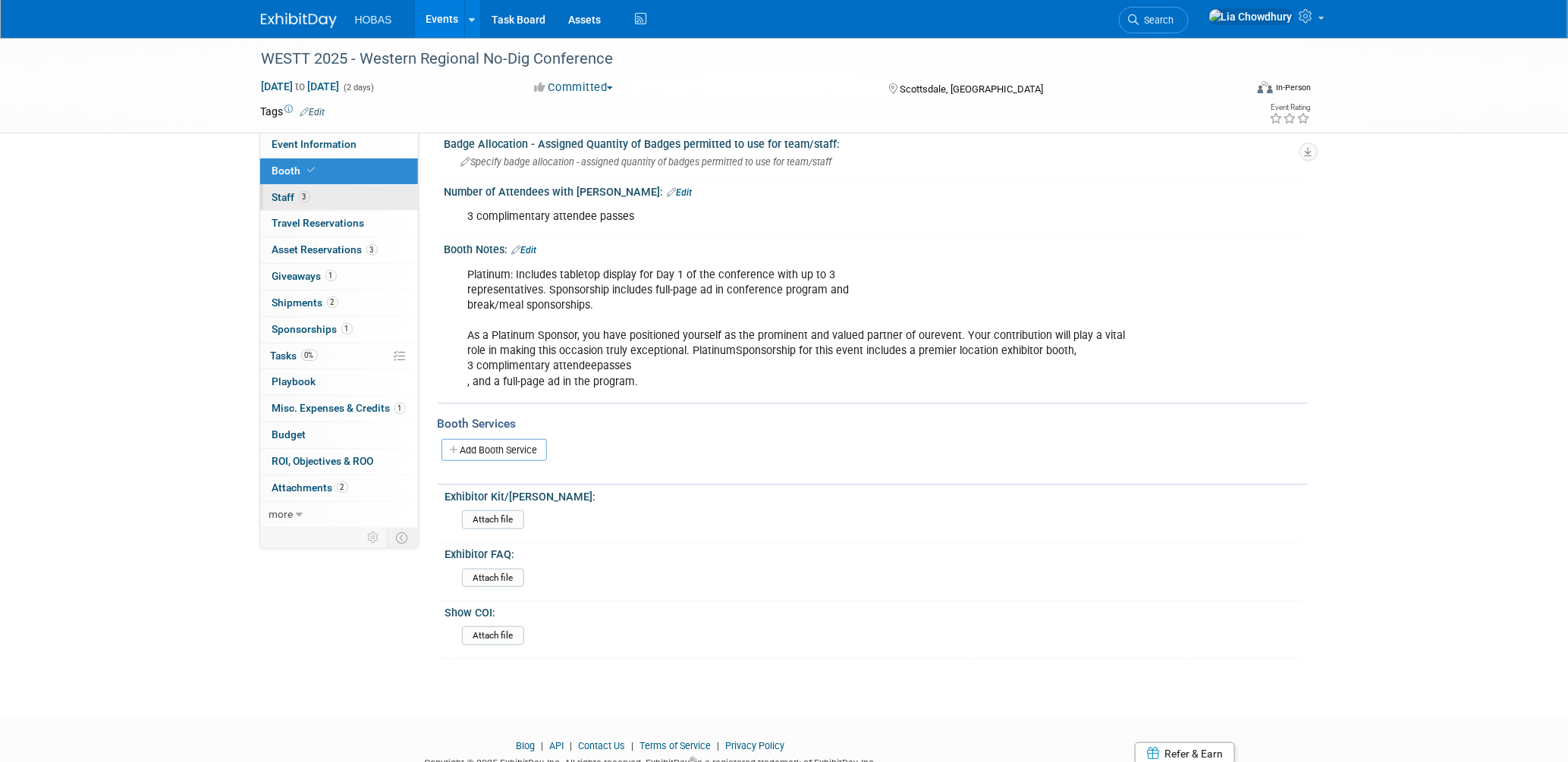
click at [292, 199] on span "Staff 3" at bounding box center [291, 197] width 38 height 12
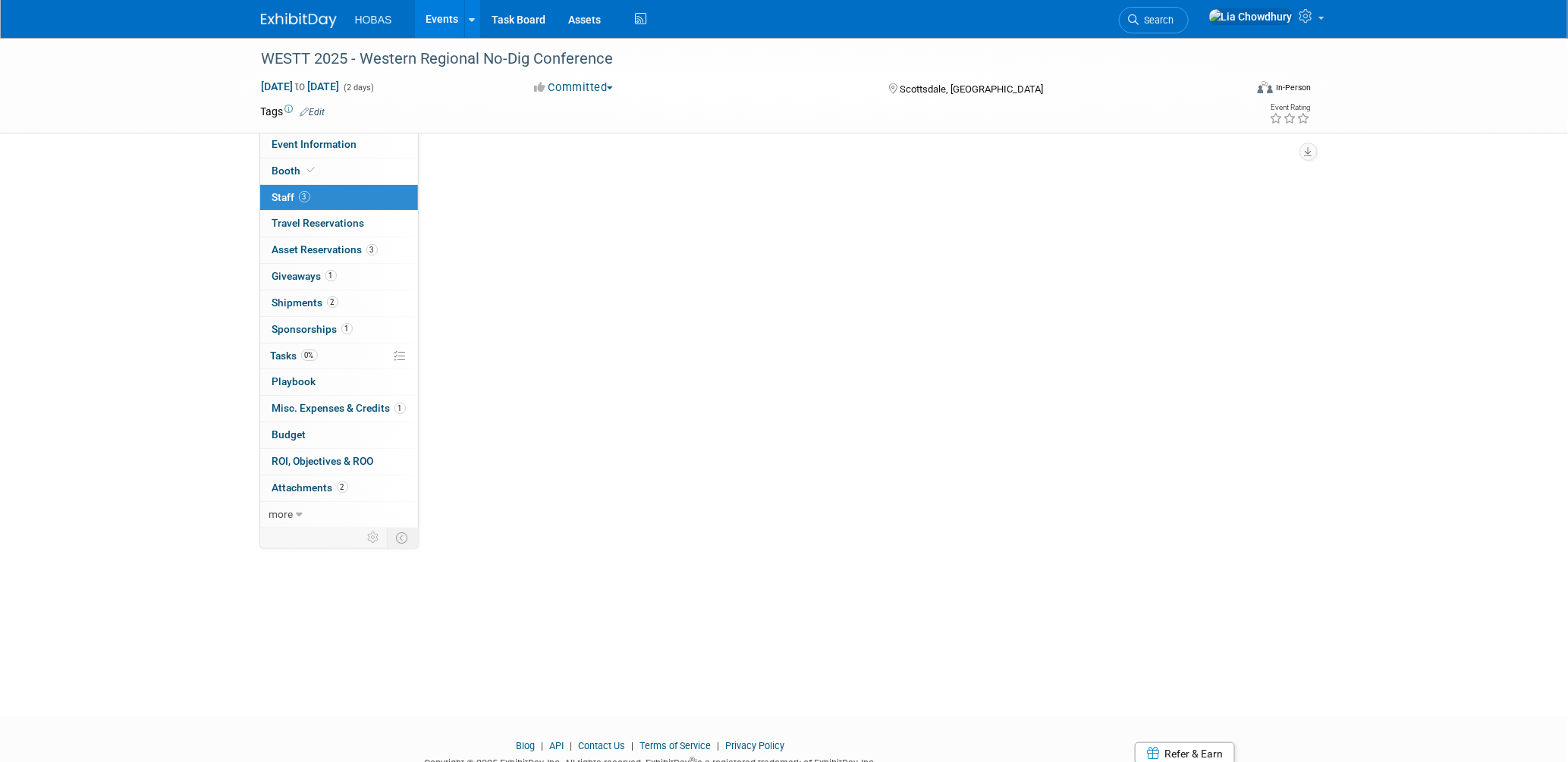
scroll to position [0, 0]
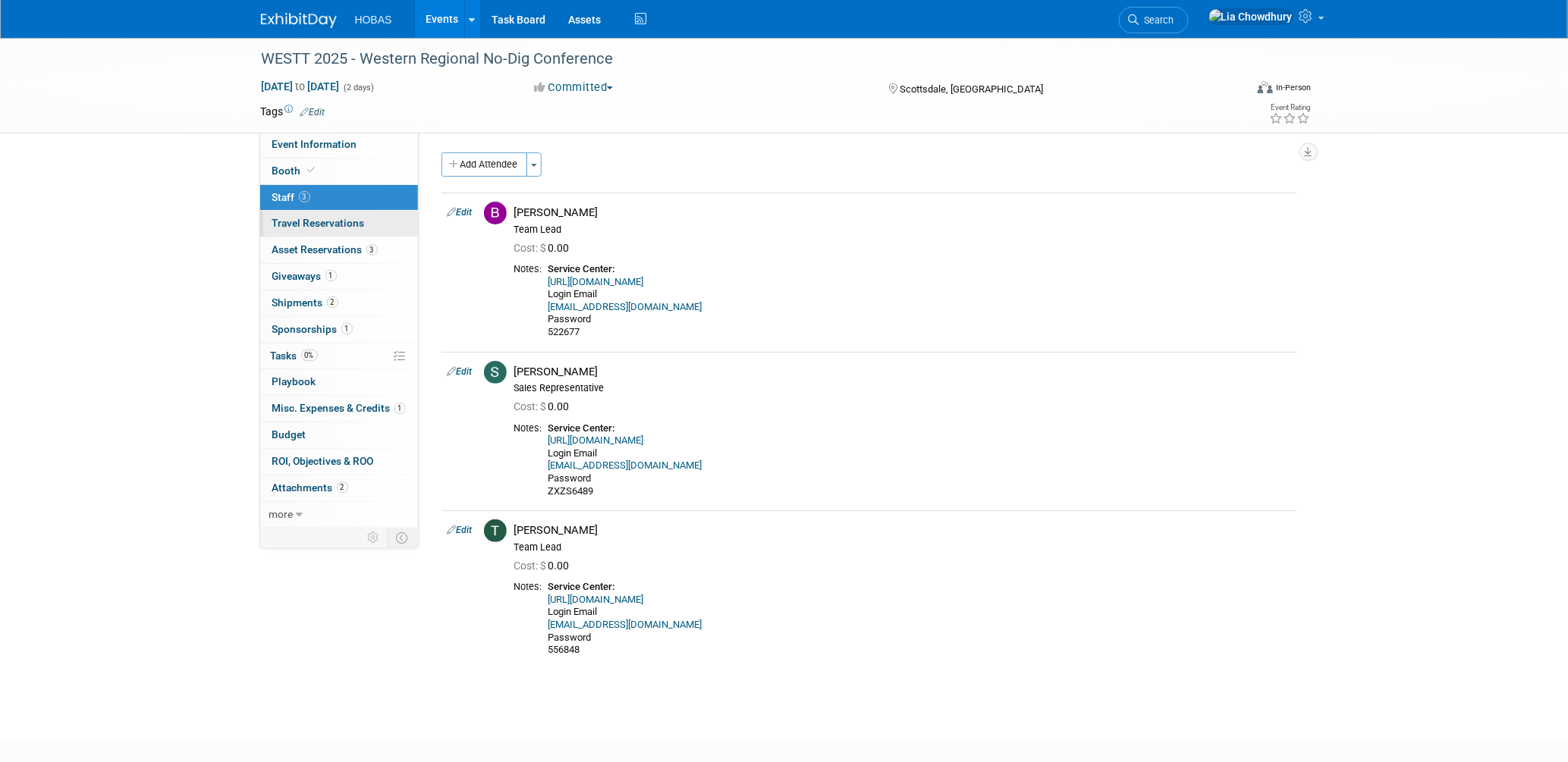
click at [292, 226] on span "Travel Reservations 0" at bounding box center [318, 223] width 92 height 12
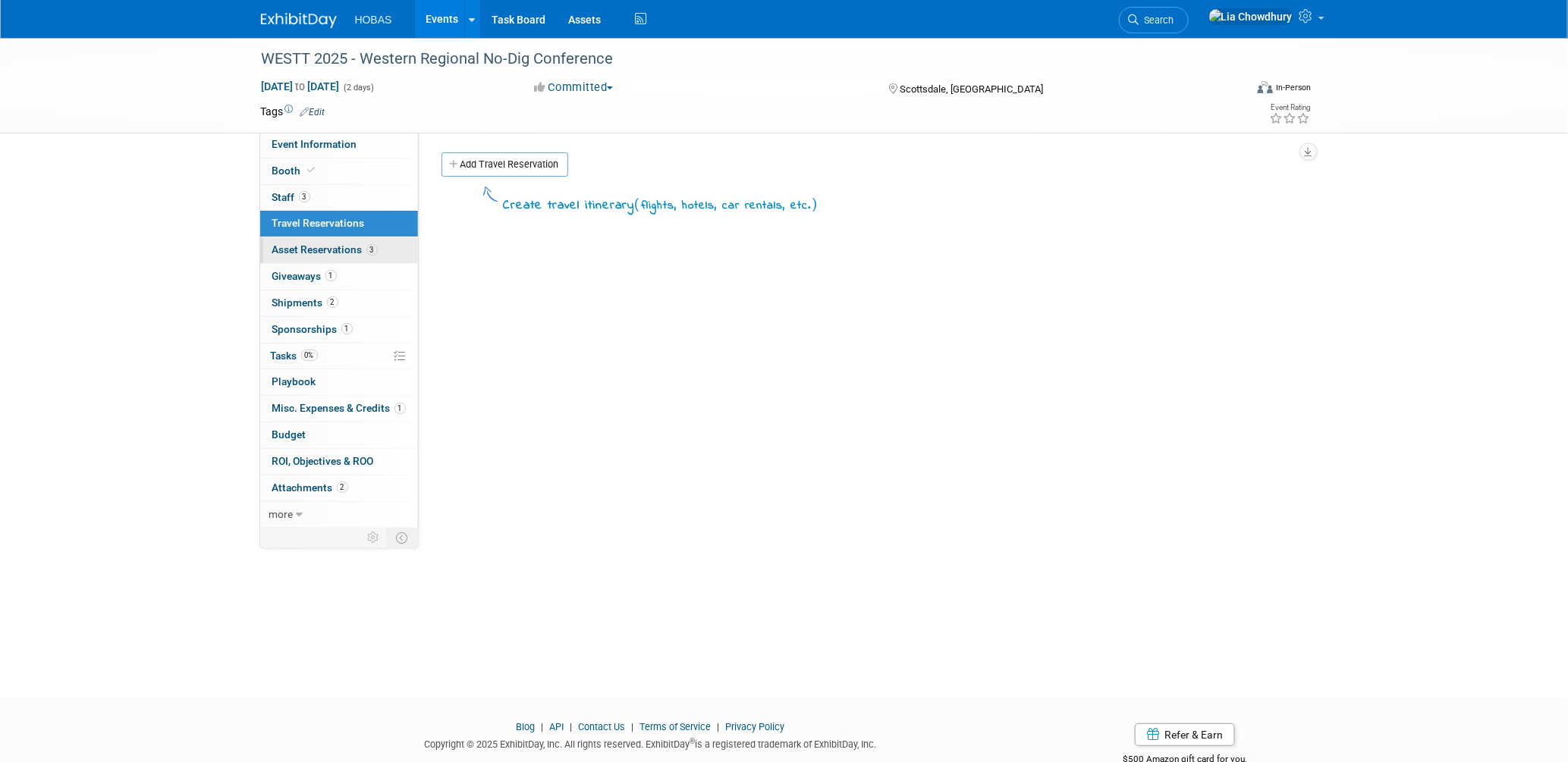
click at [304, 249] on span "Asset Reservations 3" at bounding box center [325, 250] width 105 height 12
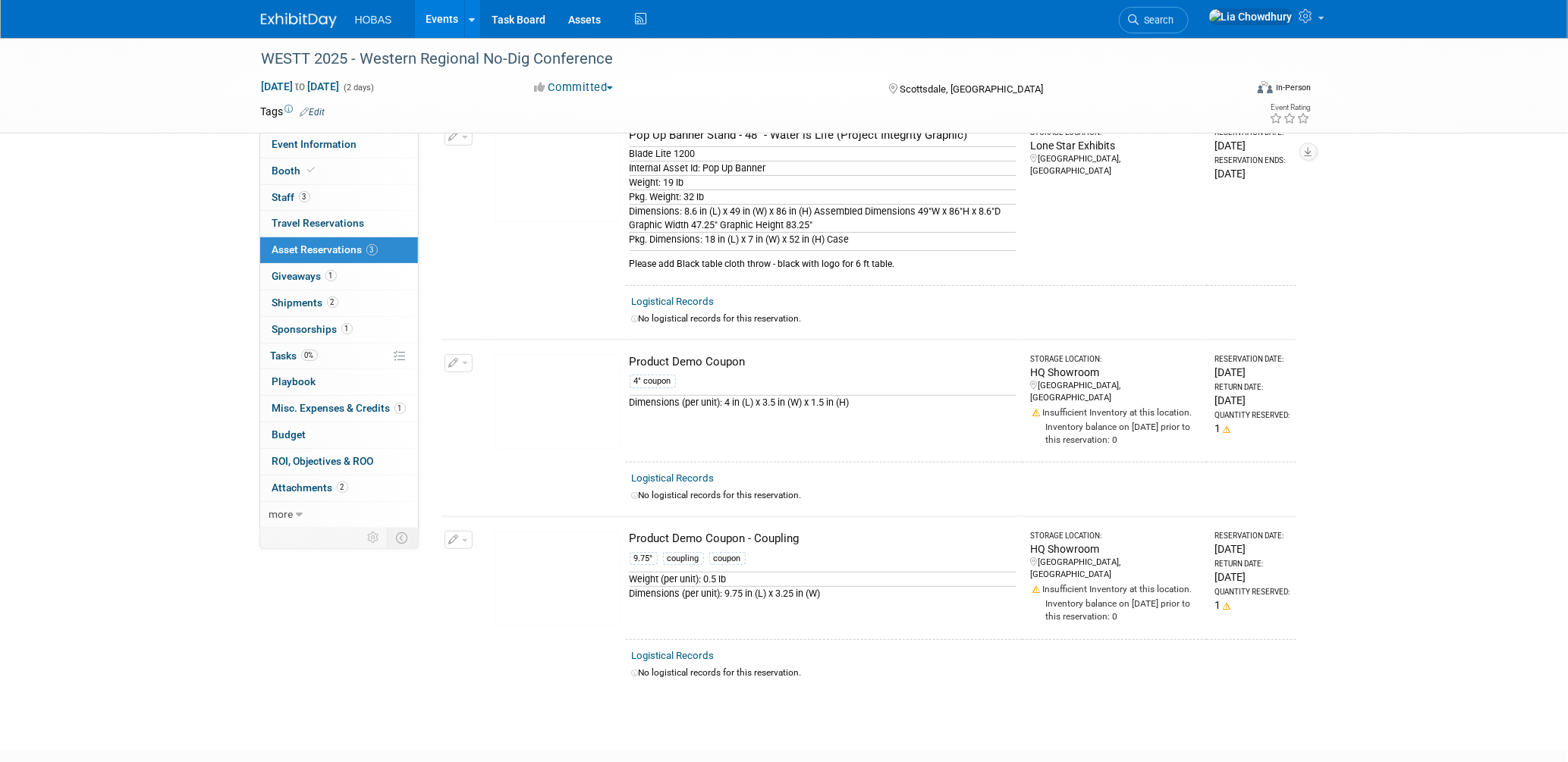
scroll to position [185, 0]
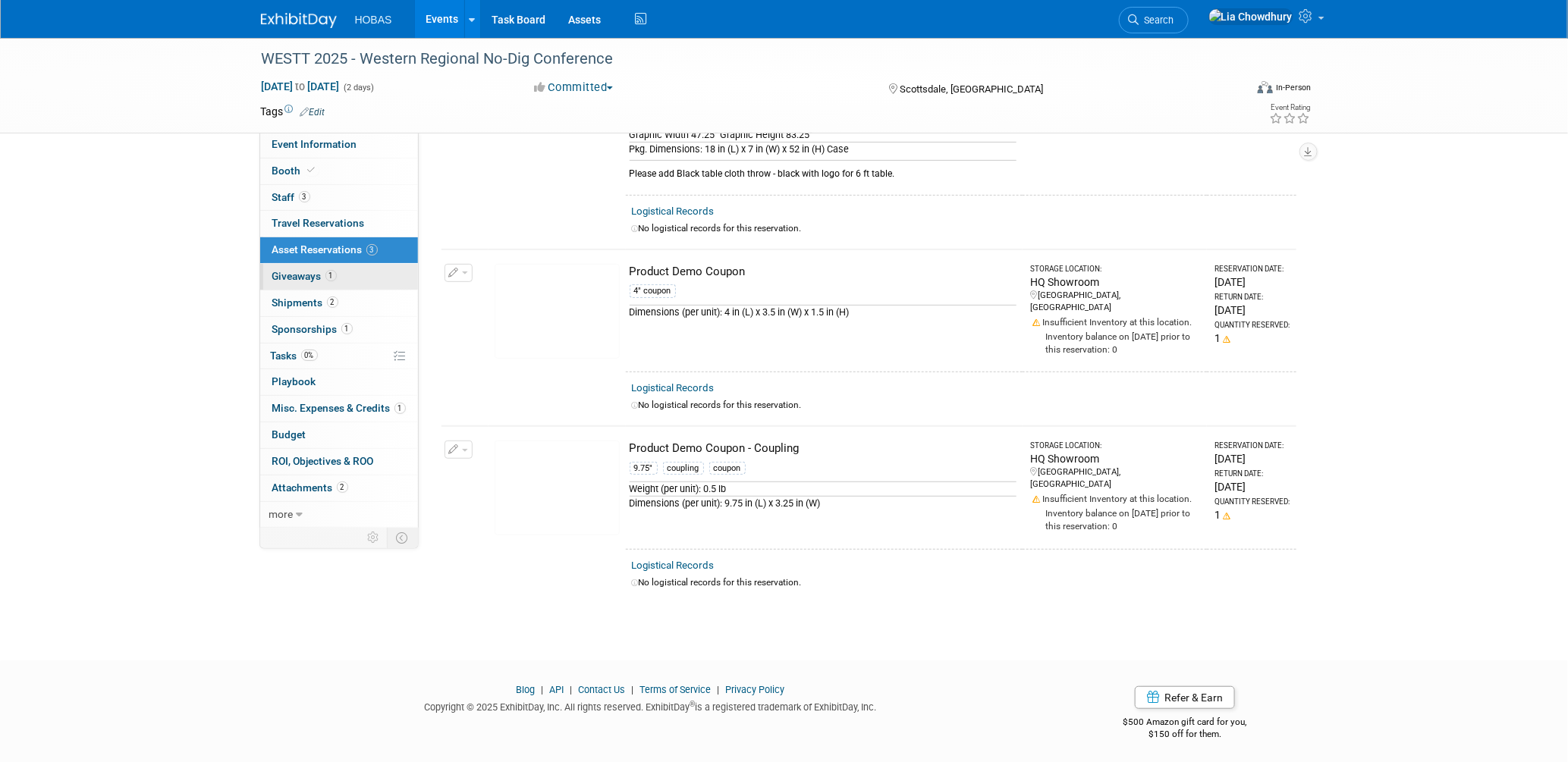
click at [298, 270] on link "1 Giveaways 1" at bounding box center [339, 276] width 157 height 26
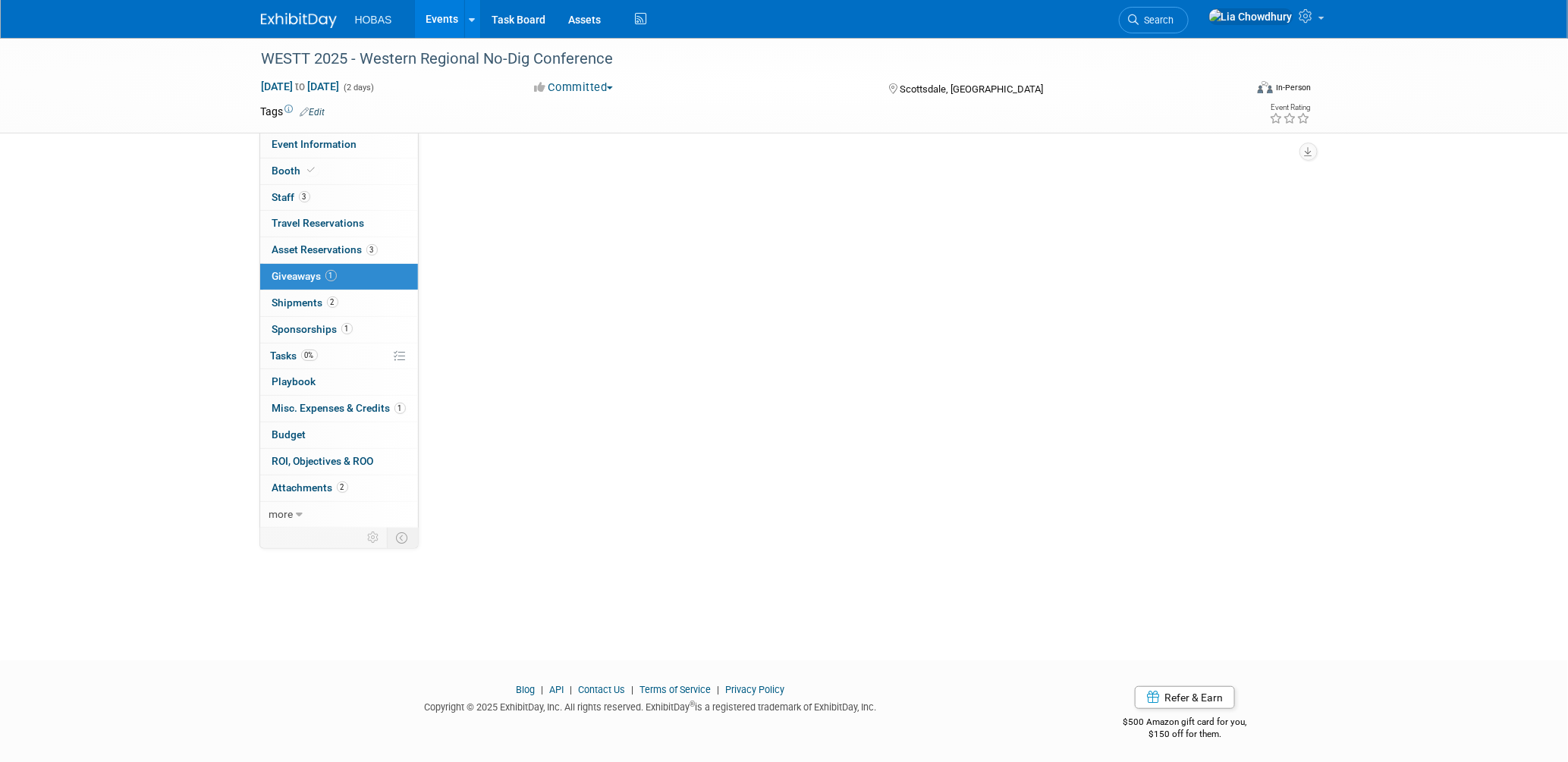
scroll to position [0, 0]
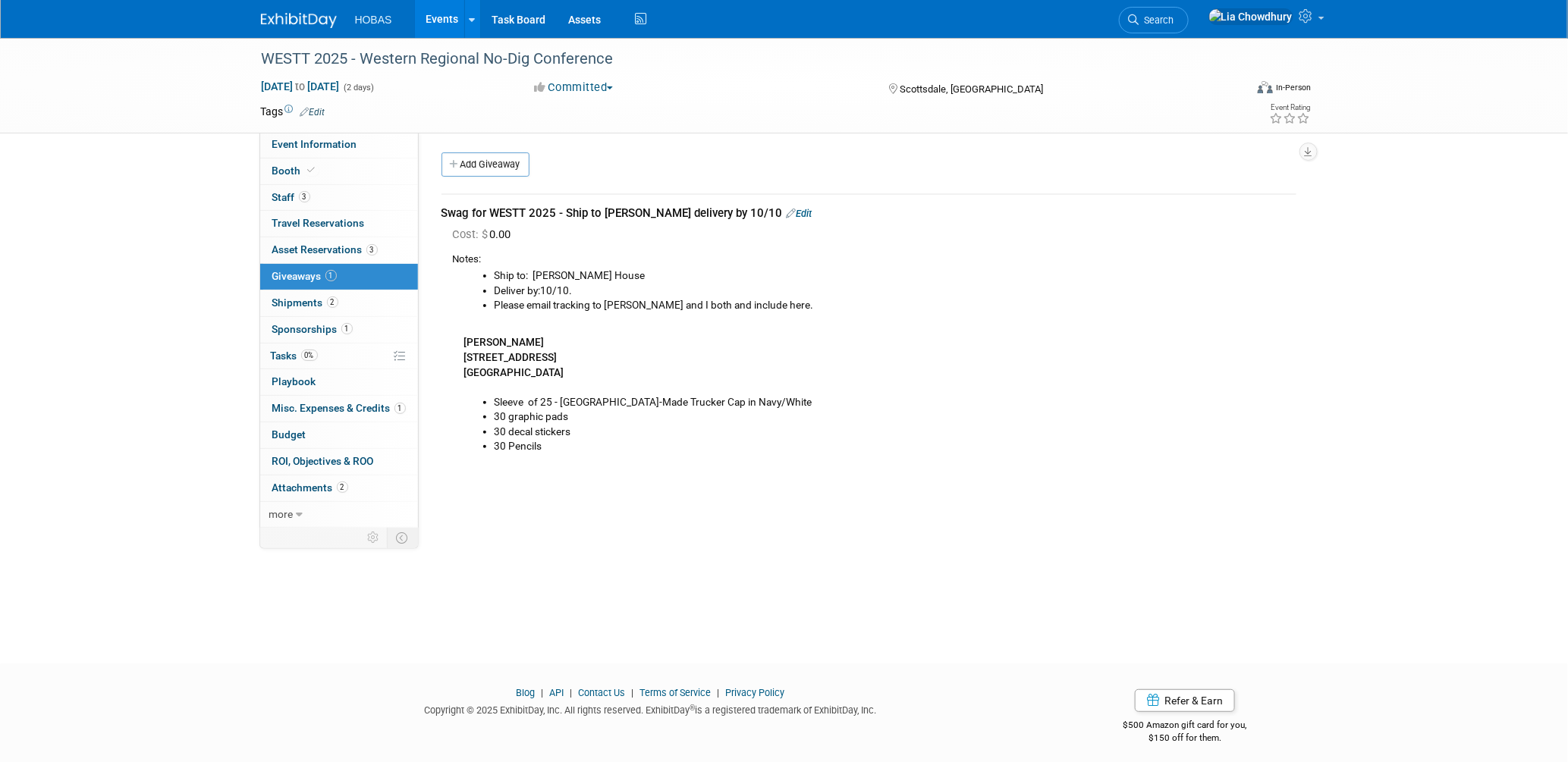
click at [540, 412] on li "30 graphic pads" at bounding box center [896, 417] width 802 height 16
drag, startPoint x: 570, startPoint y: 456, endPoint x: 479, endPoint y: 399, distance: 107.4
click at [479, 399] on div "Notes: Ship to: Tom Furie's House Deliver by:10/10. Please email tracking to To…" at bounding box center [875, 355] width 844 height 221
copy ul "Sleeve of 25 - USA-Made Trucker Cap in Navy/White 30 graphic pads 30 decal stic…"
click at [620, 453] on div "Notes: Ship to: Tom Furie's House Deliver by:10/10. Please email tracking to To…" at bounding box center [875, 355] width 844 height 221
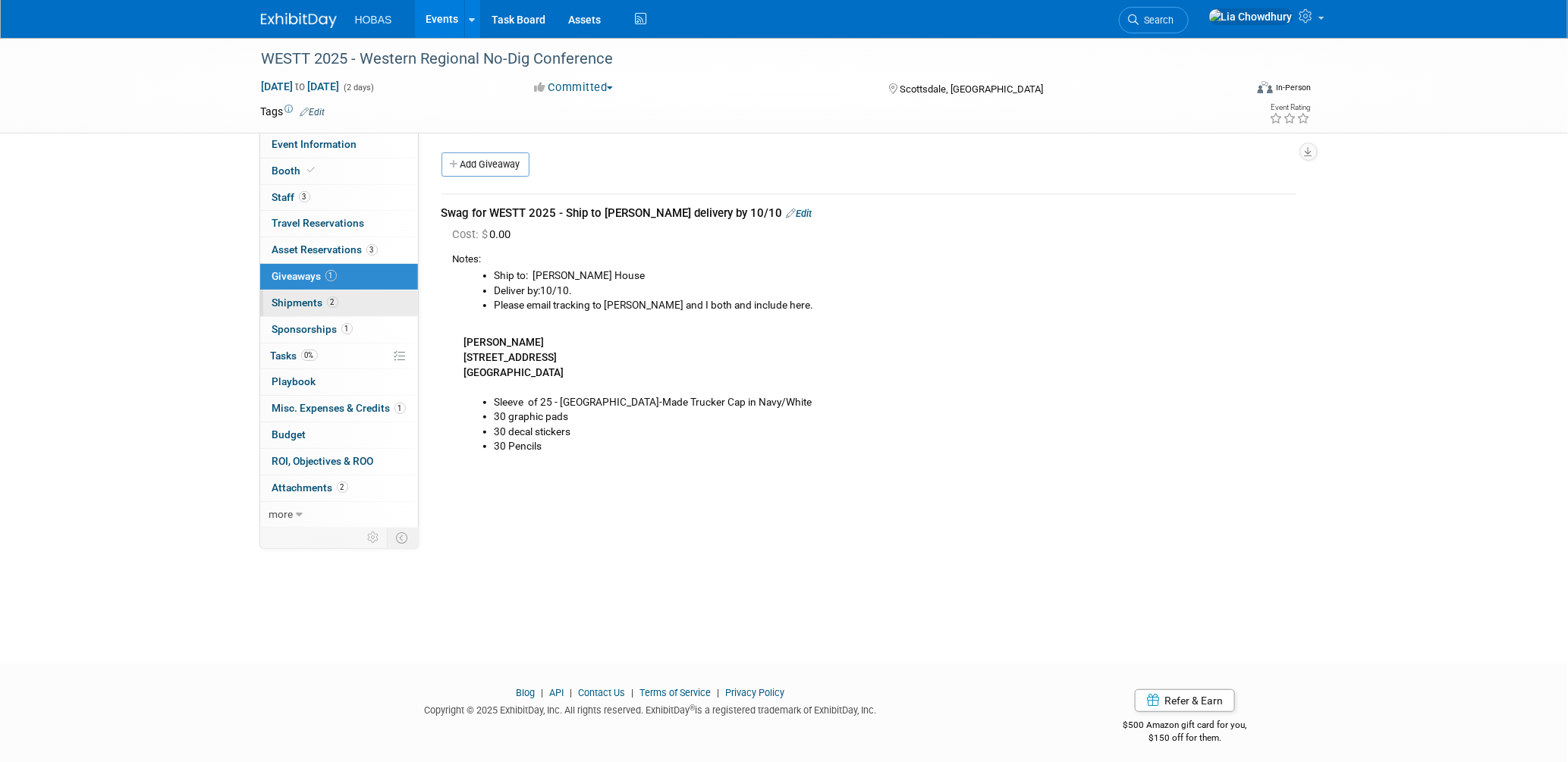
click at [290, 298] on span "Shipments 2" at bounding box center [305, 302] width 66 height 12
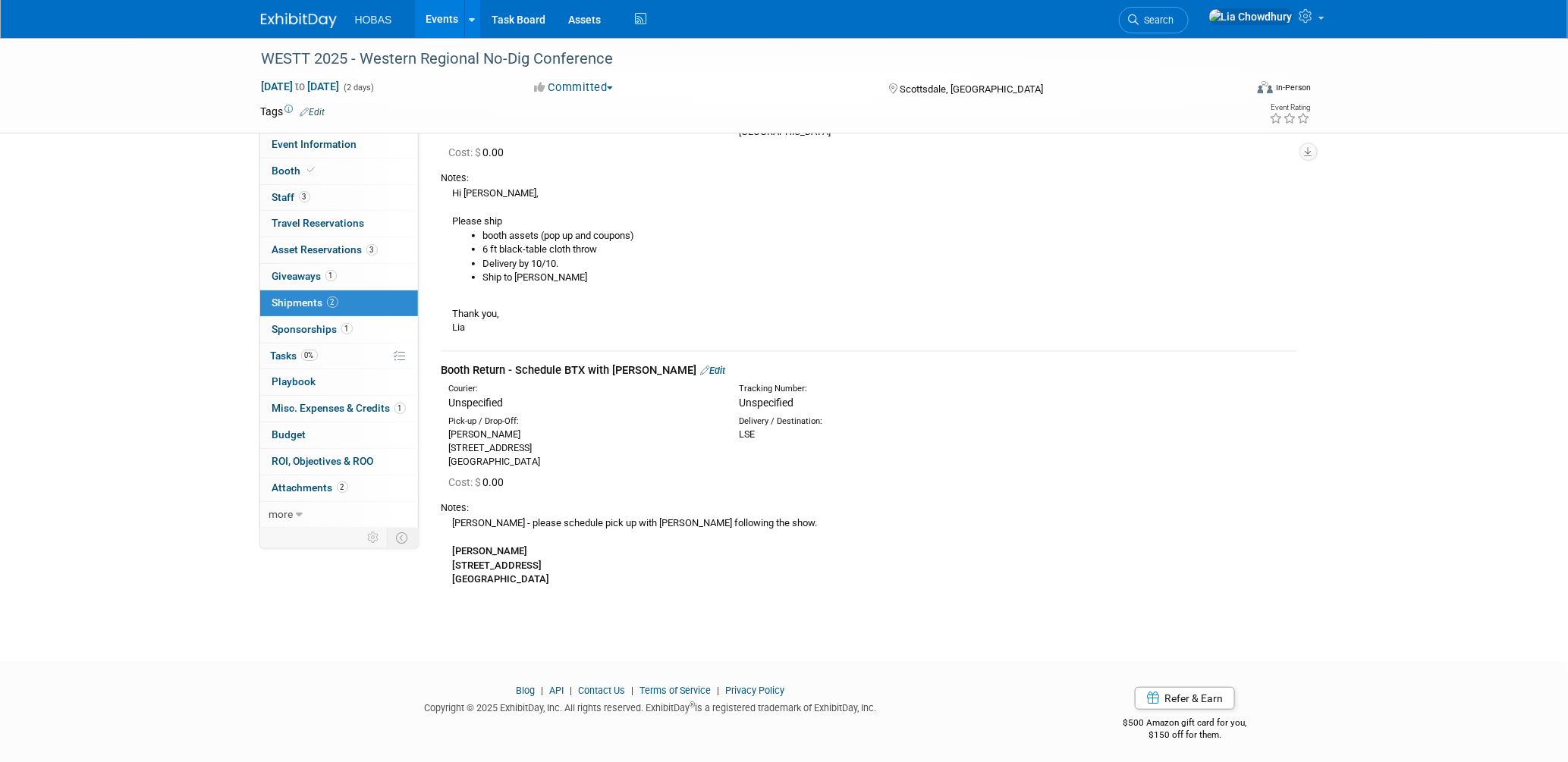
scroll to position [191, 0]
click at [285, 169] on span "Booth" at bounding box center [295, 171] width 47 height 12
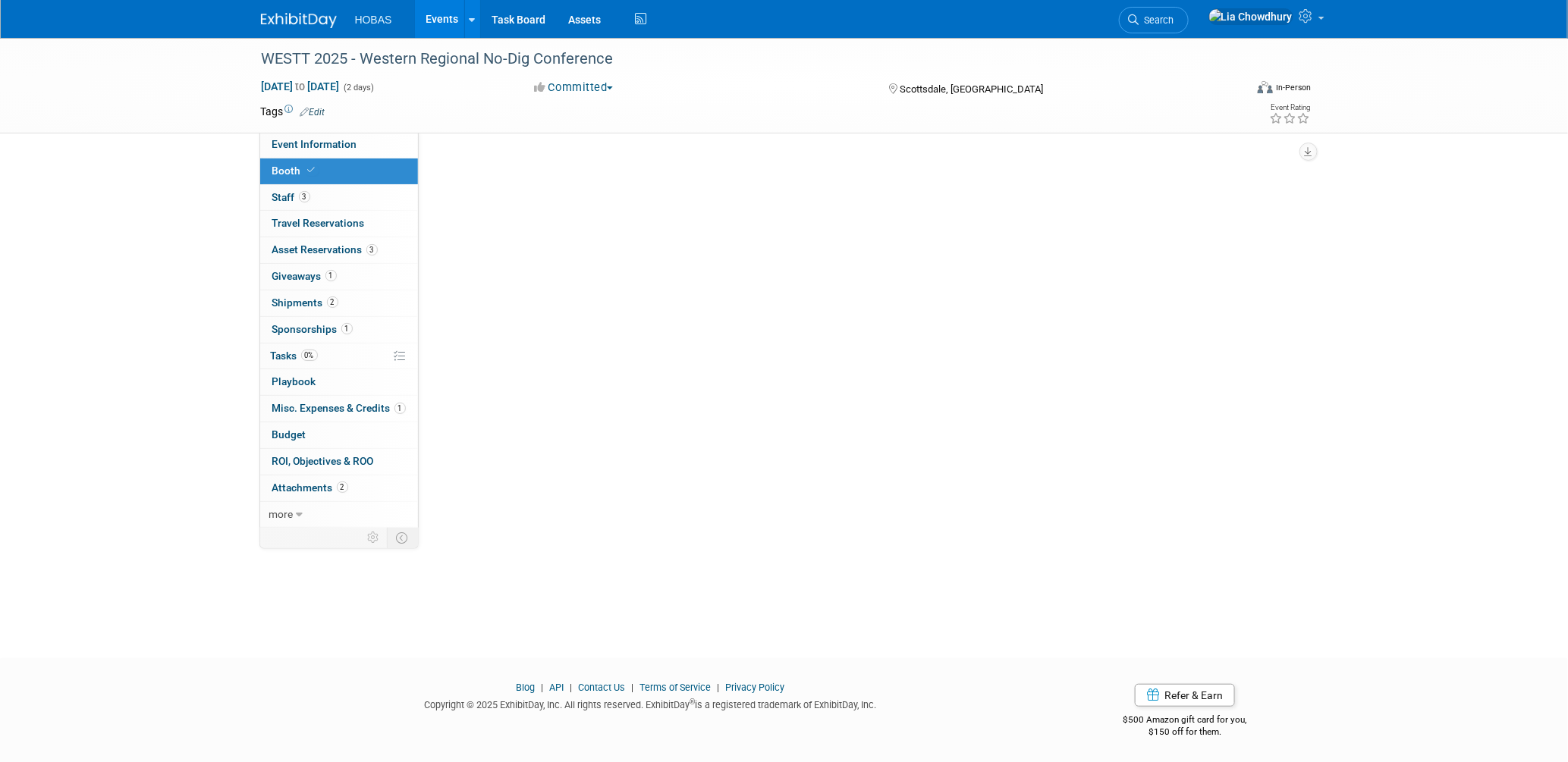
scroll to position [0, 0]
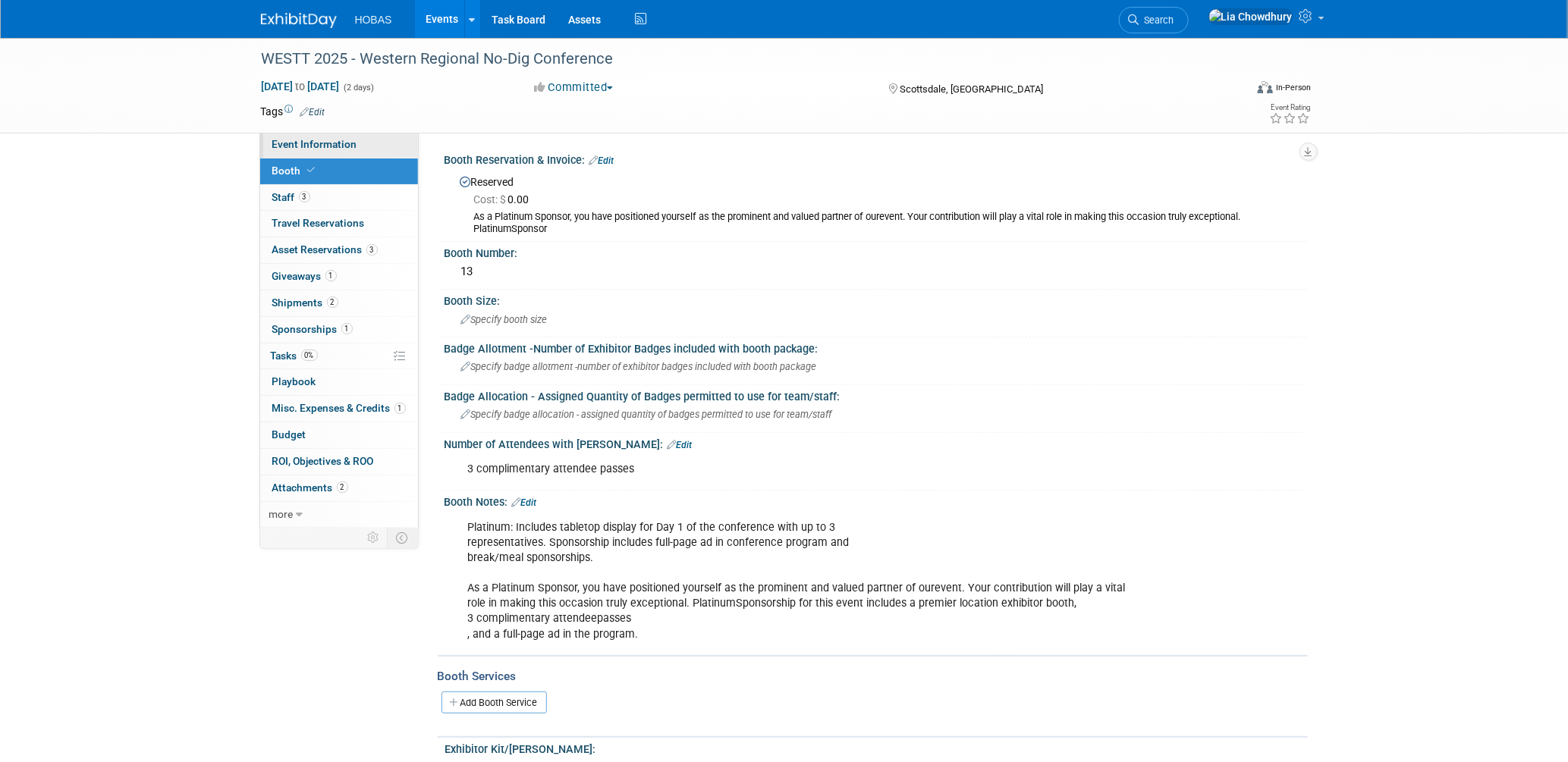
drag, startPoint x: 308, startPoint y: 147, endPoint x: 584, endPoint y: 277, distance: 305.1
click at [309, 147] on span "Event Information" at bounding box center [315, 144] width 85 height 12
select select "Tradeshow Regional"
select select "Trenchless"
select select "Exhibiting and Sponsoring"
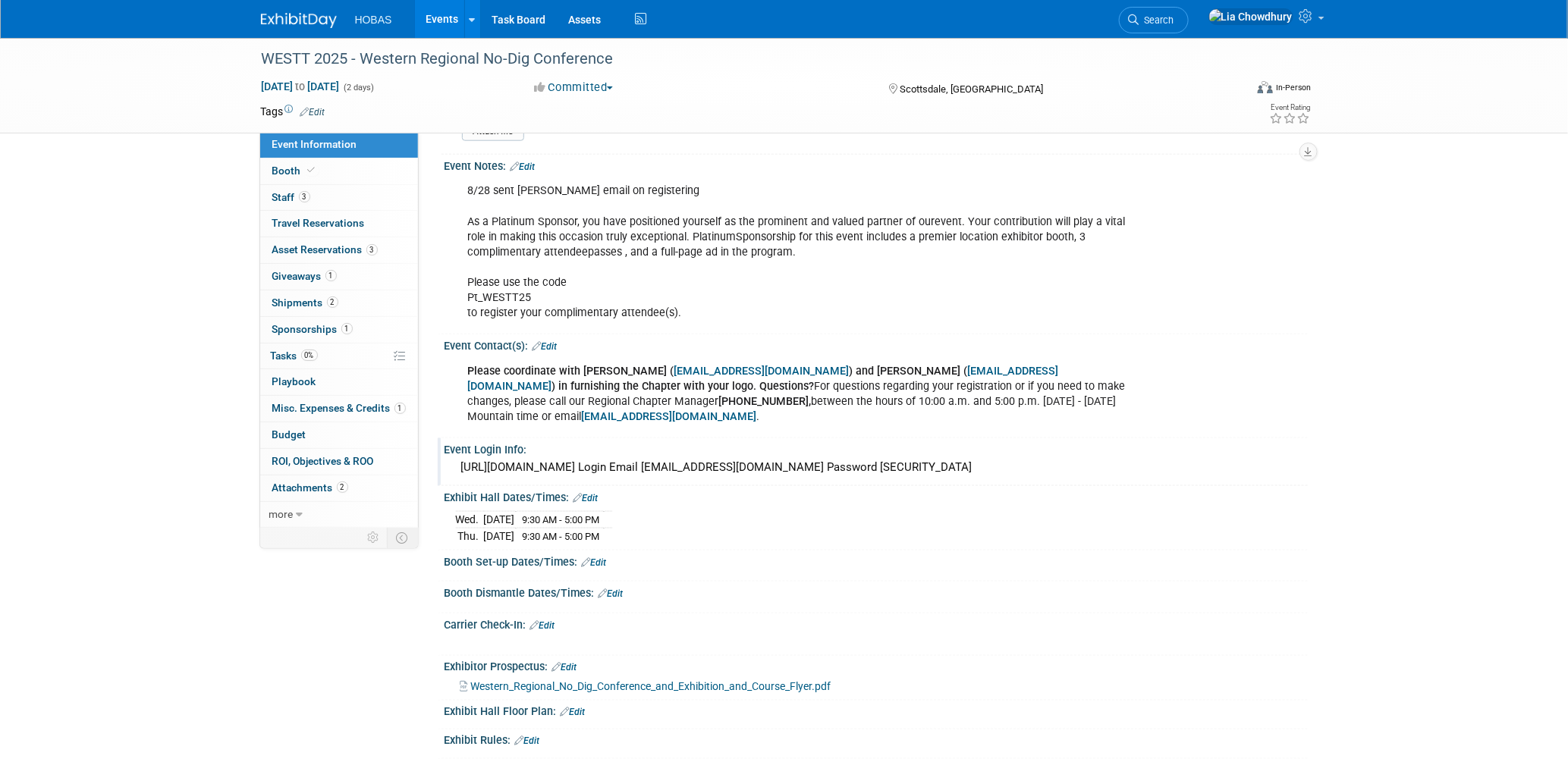
scroll to position [843, 0]
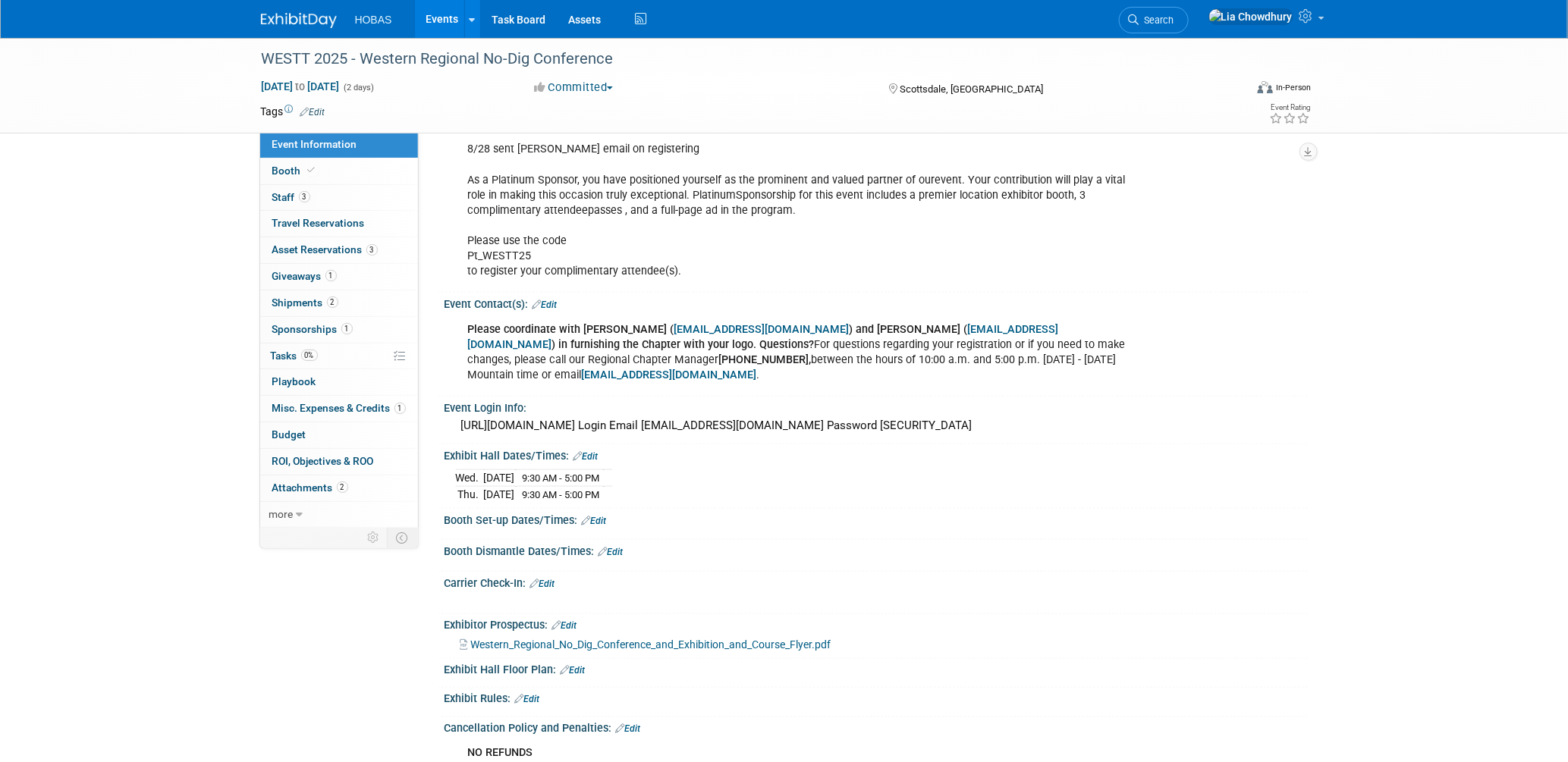
copy div
drag, startPoint x: 644, startPoint y: 467, endPoint x: 445, endPoint y: 451, distance: 199.6
click at [445, 462] on div "Wed. Oct 15, 2025 9:30 AM - 5:00 PM Thu. Oct 16, 2025 9:30 AM - 5:00 PM" at bounding box center [876, 483] width 863 height 42
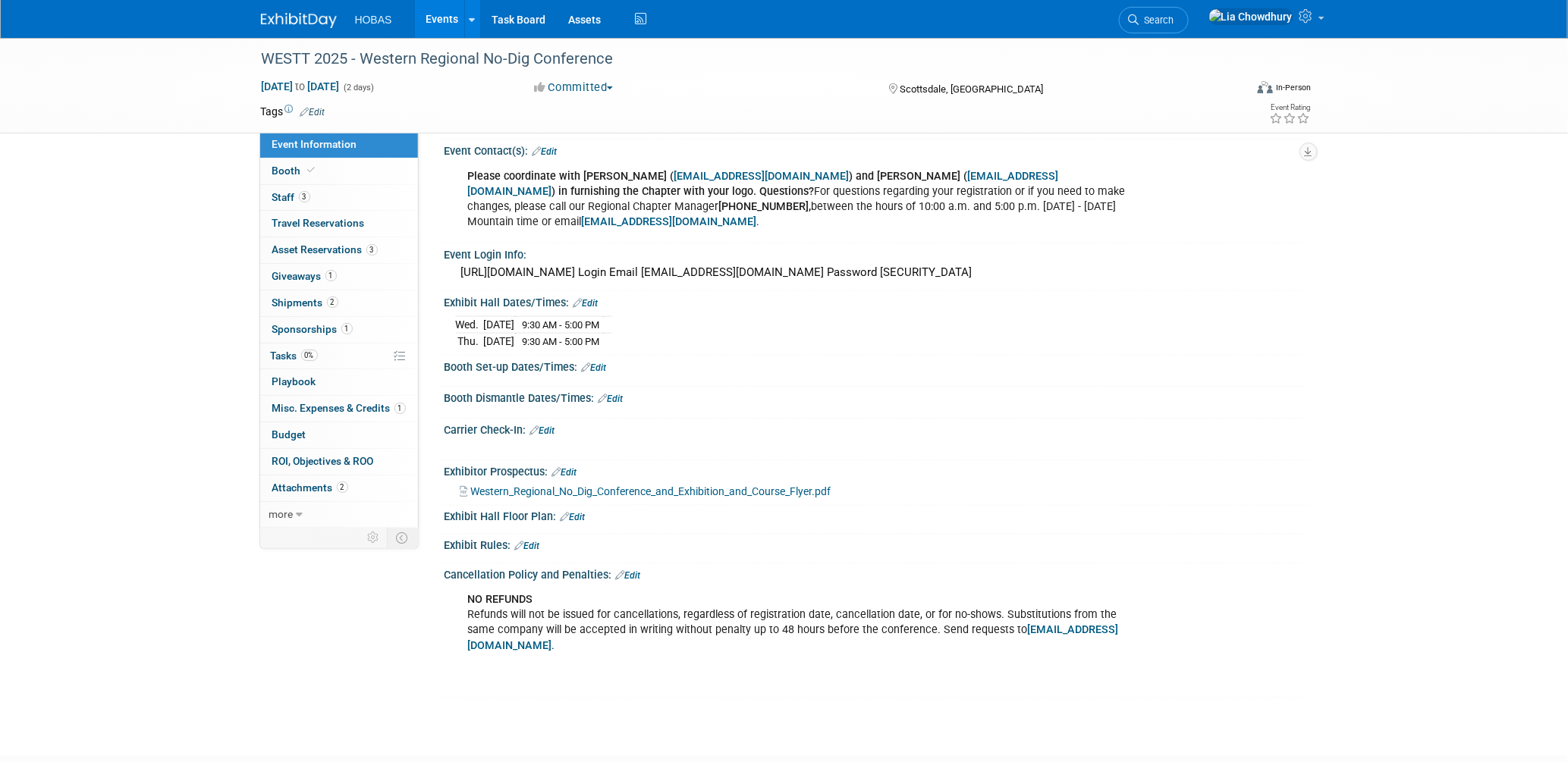
scroll to position [1011, 0]
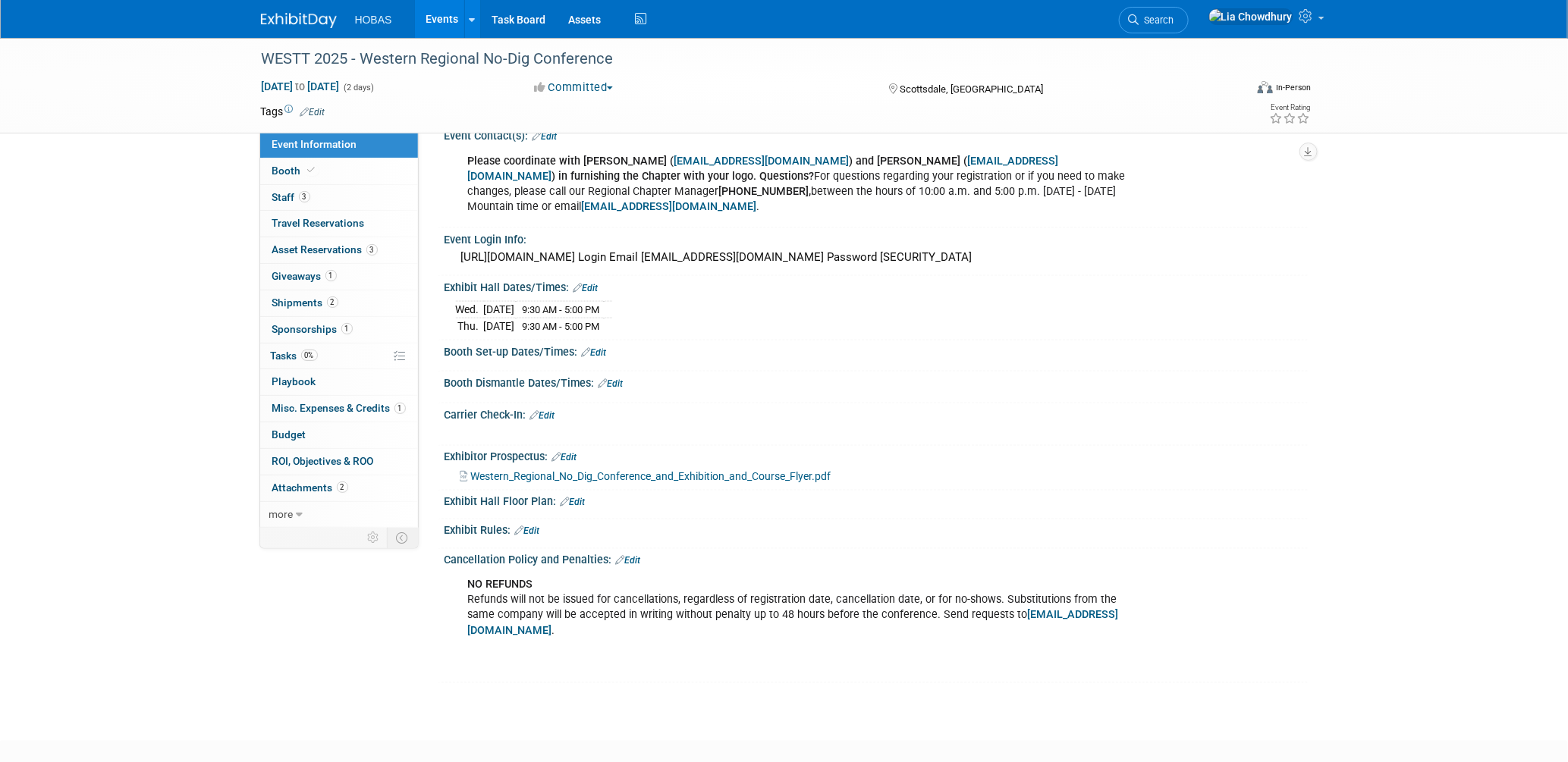
click at [714, 471] on span "Western_Regional_No_Dig_Conference_and_Exhibition_and_Course_Flyer.pdf" at bounding box center [651, 477] width 361 height 12
